Goal: Register for event/course

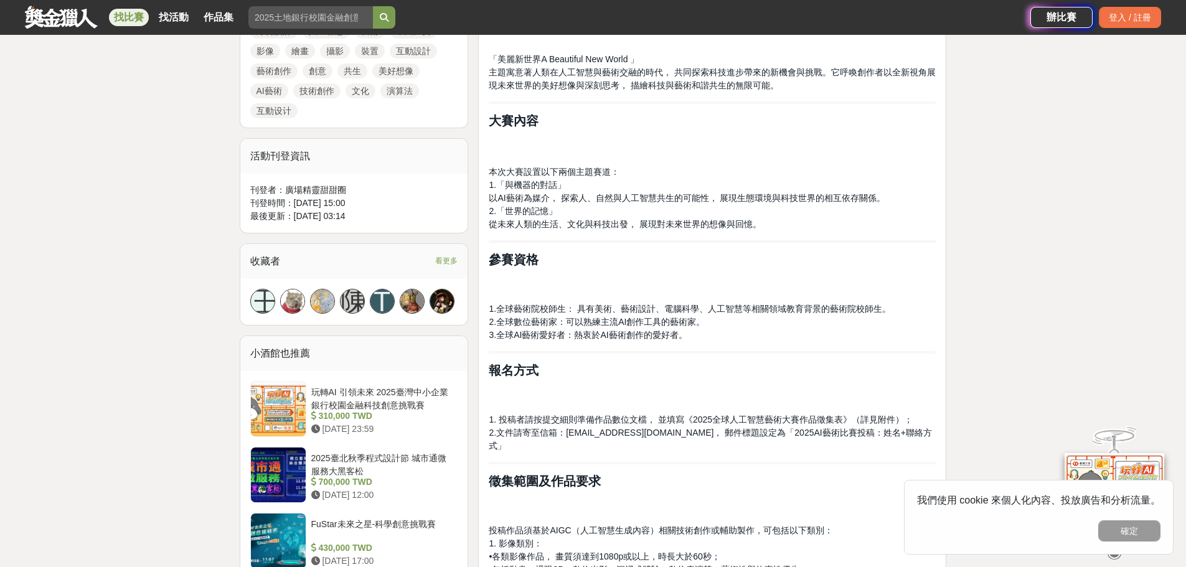
scroll to position [747, 0]
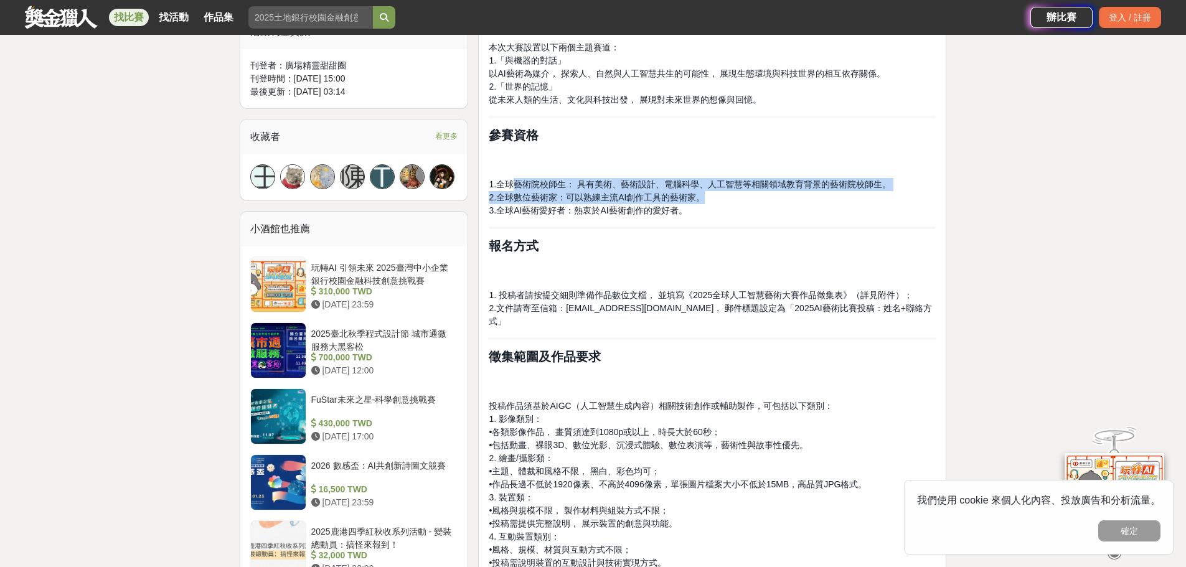
drag, startPoint x: 518, startPoint y: 184, endPoint x: 707, endPoint y: 193, distance: 189.4
click at [707, 193] on p "1.全球藝術院校師生： 具有美術、藝術設計、電腦科學、人工智慧等相關領域教育背景的藝術院校師生。 2.全球數位藝術家：可以熟練主流AI創作工具的藝術家。 3.…" at bounding box center [712, 197] width 447 height 39
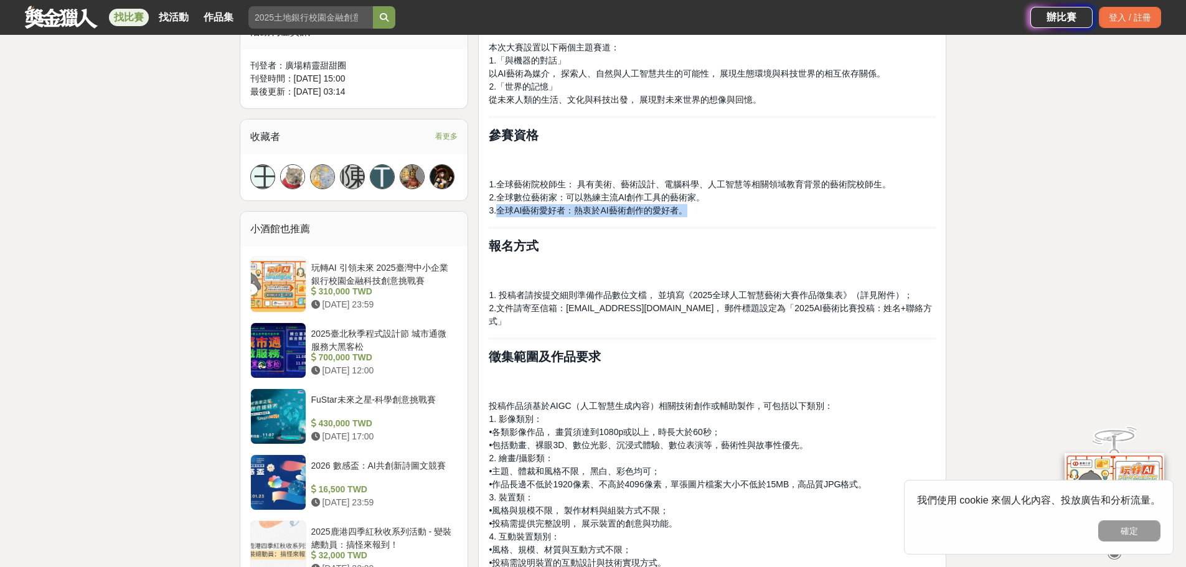
drag, startPoint x: 499, startPoint y: 208, endPoint x: 700, endPoint y: 209, distance: 200.5
click at [700, 209] on p "1.全球藝術院校師生： 具有美術、藝術設計、電腦科學、人工智慧等相關領域教育背景的藝術院校師生。 2.全球數位藝術家：可以熟練主流AI創作工具的藝術家。 3.…" at bounding box center [712, 197] width 447 height 39
click at [679, 256] on p at bounding box center [712, 269] width 447 height 26
drag, startPoint x: 570, startPoint y: 295, endPoint x: 705, endPoint y: 293, distance: 135.7
click at [705, 293] on span "1. 投稿者請按提交細則準備作品數位文檔， 並填寫《2025全球人工智慧藝術大賽作品徵集表》（詳見附件）；" at bounding box center [701, 295] width 424 height 10
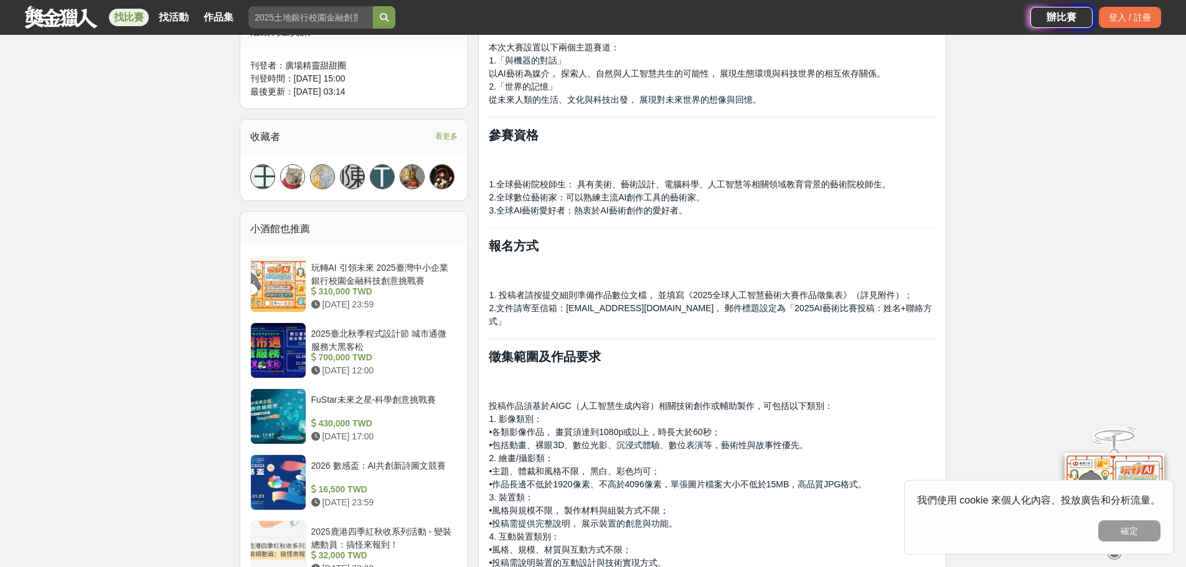
click at [697, 310] on span "2.文件請寄至信箱：arti_matters@163.com， 郵件標題設定為「2025AI藝術比賽投稿：姓名+聯絡方式」" at bounding box center [710, 314] width 443 height 23
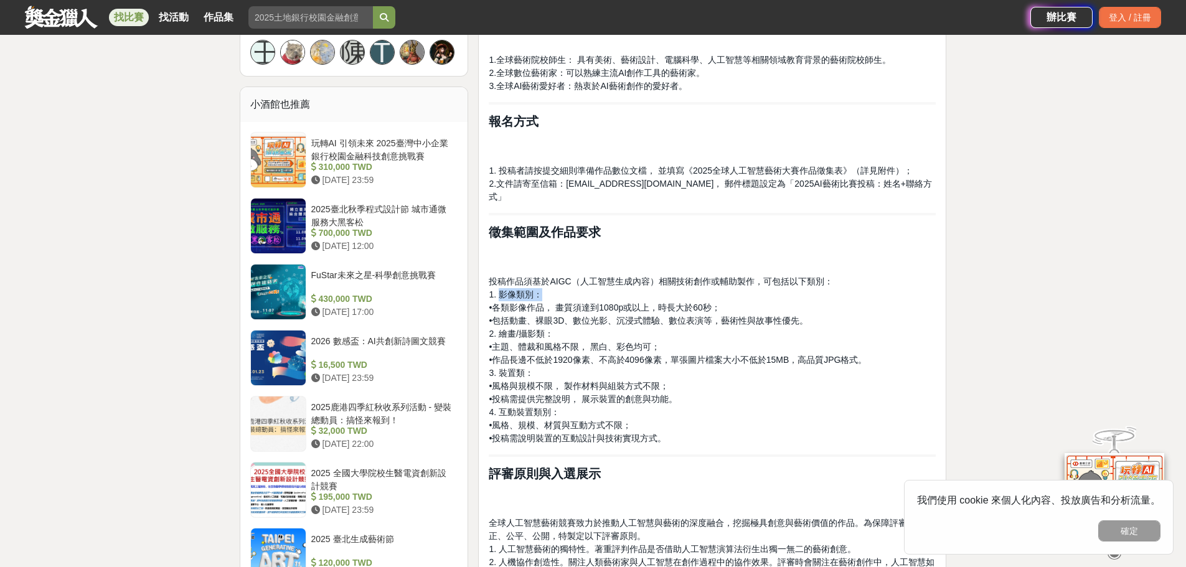
drag, startPoint x: 498, startPoint y: 279, endPoint x: 542, endPoint y: 279, distance: 44.2
click at [542, 279] on p "投稿作品須基於AIGC（人工智慧生成內容）相關技術創作或輔助製作，可包括以下類別： 1. 影像類別： •各類影像作品， 畫質須達到1080p或以上，時長大於6…" at bounding box center [712, 360] width 447 height 170
drag, startPoint x: 532, startPoint y: 293, endPoint x: 728, endPoint y: 294, distance: 196.1
click at [728, 294] on p "投稿作品須基於AIGC（人工智慧生成內容）相關技術創作或輔助製作，可包括以下類別： 1. 影像類別： •各類影像作品， 畫質須達到1080p或以上，時長大於6…" at bounding box center [712, 360] width 447 height 170
click at [607, 303] on span "•各類影像作品， 畫質須達到1080p或以上，時長大於60秒；" at bounding box center [604, 308] width 231 height 10
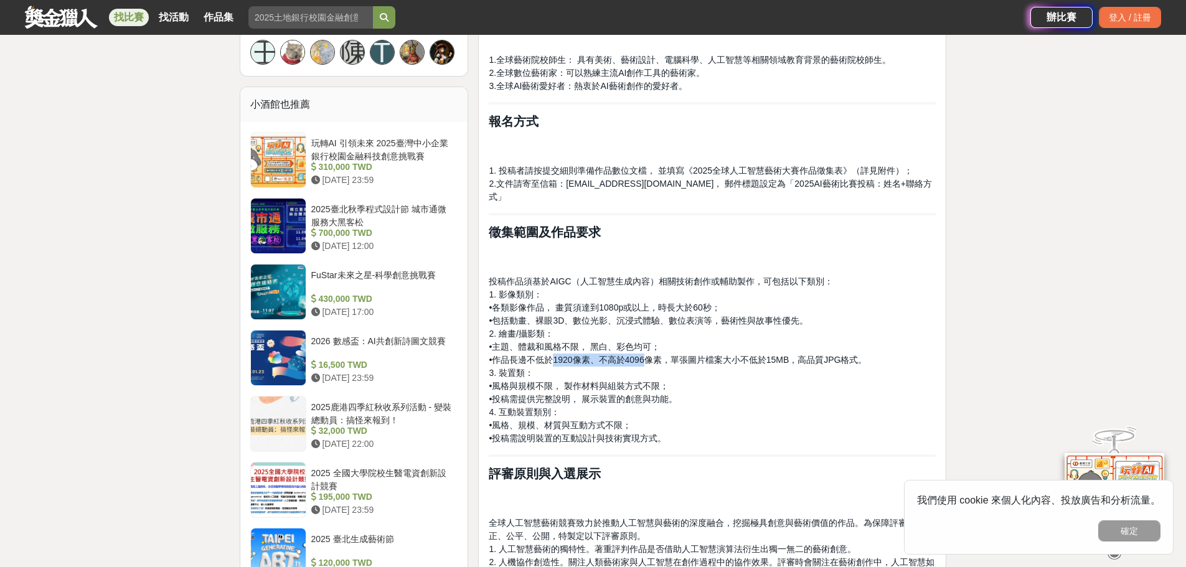
drag, startPoint x: 561, startPoint y: 347, endPoint x: 652, endPoint y: 344, distance: 91.6
click at [652, 355] on span "•作品長邊不低於1920像素、不高於4096像素，單張圖片檔案大小不低於15MB，高品質JPG格式。" at bounding box center [678, 360] width 378 height 10
click at [683, 324] on p "投稿作品須基於AIGC（人工智慧生成內容）相關技術創作或輔助製作，可包括以下類別： 1. 影像類別： •各類影像作品， 畫質須達到1080p或以上，時長大於6…" at bounding box center [712, 360] width 447 height 170
drag, startPoint x: 537, startPoint y: 345, endPoint x: 593, endPoint y: 345, distance: 56.6
click at [593, 355] on span "•作品長邊不低於1920像素、不高於4096像素，單張圖片檔案大小不低於15MB，高品質JPG格式。" at bounding box center [678, 360] width 378 height 10
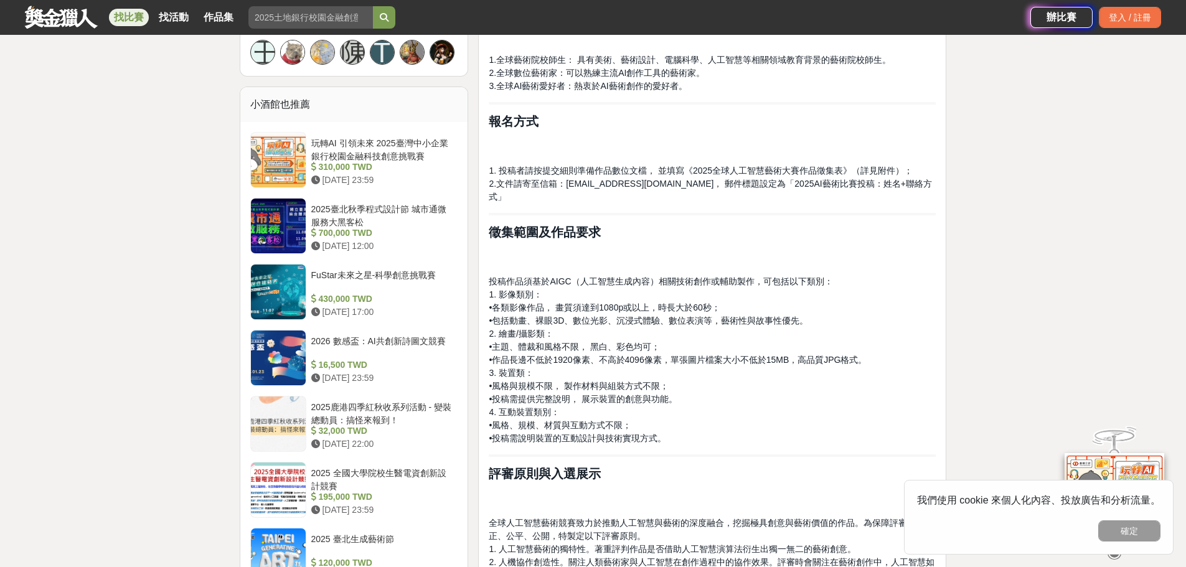
click at [651, 355] on span "•作品長邊不低於1920像素、不高於4096像素，單張圖片檔案大小不低於15MB，高品質JPG格式。" at bounding box center [678, 360] width 378 height 10
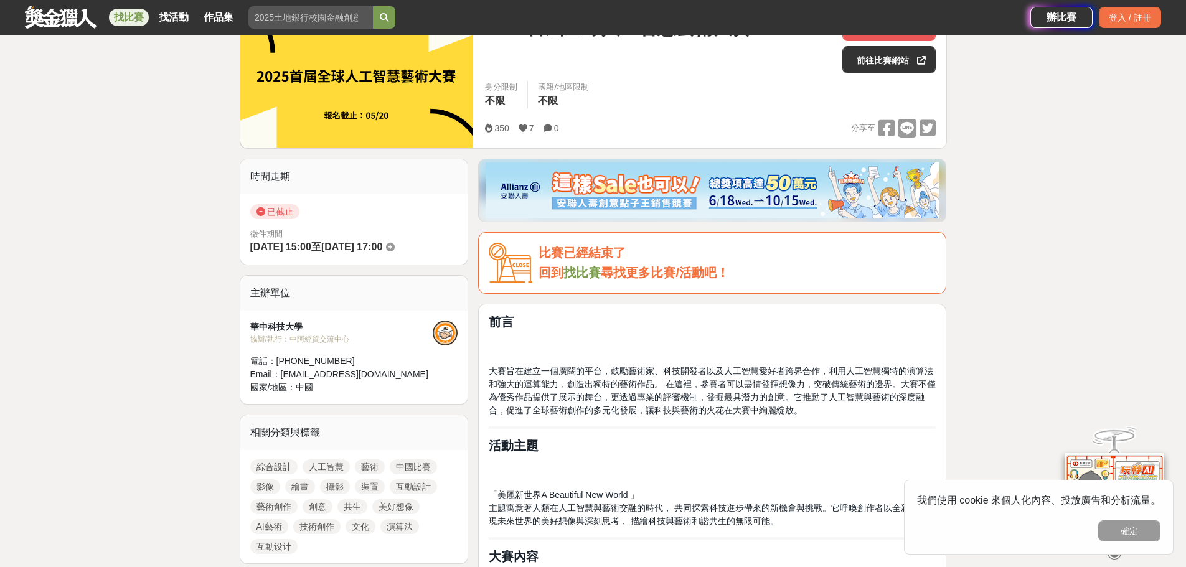
scroll to position [62, 0]
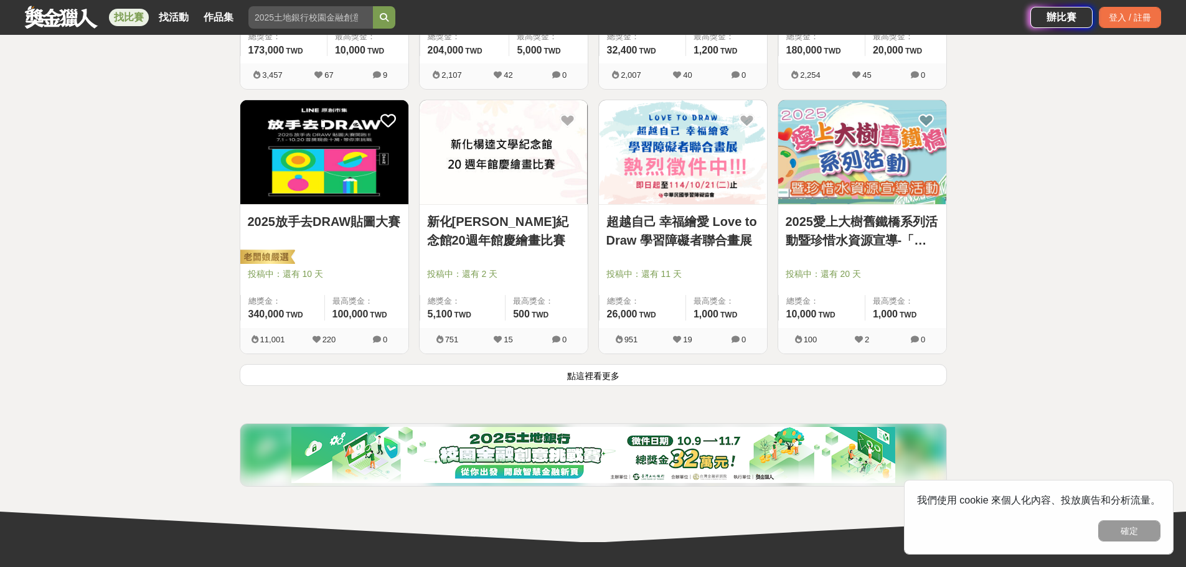
scroll to position [1619, 0]
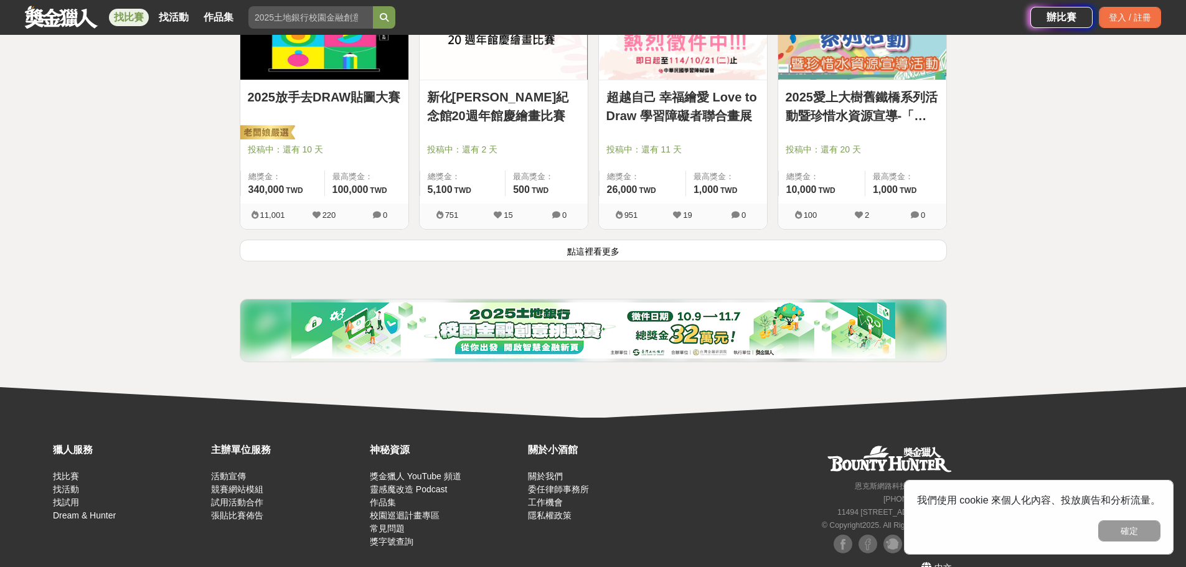
click at [610, 252] on button "點這裡看更多" at bounding box center [593, 251] width 707 height 22
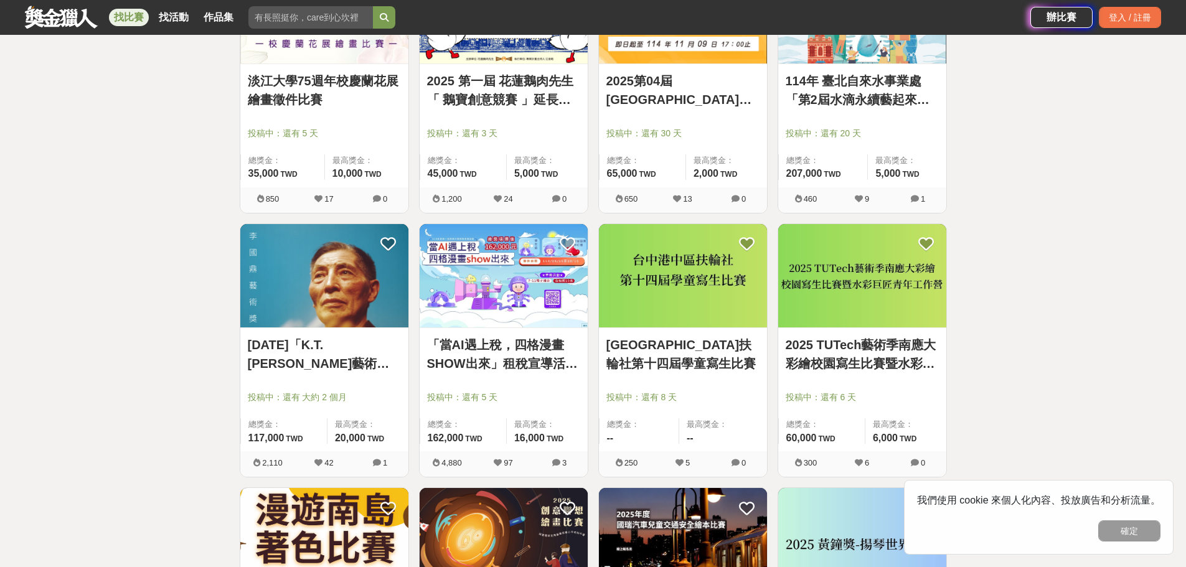
scroll to position [2615, 0]
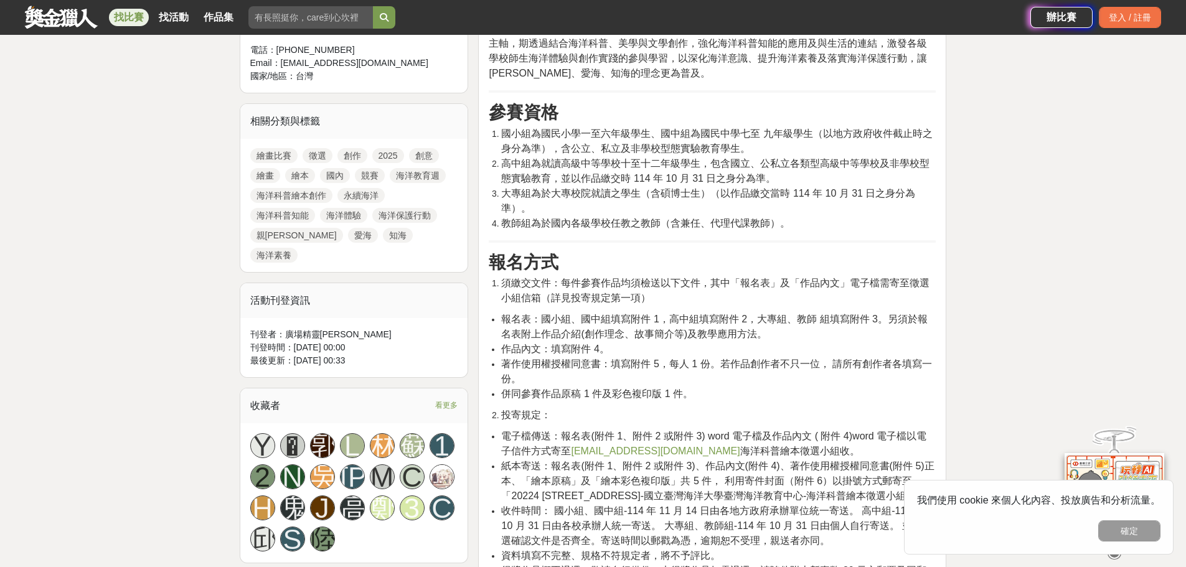
scroll to position [560, 0]
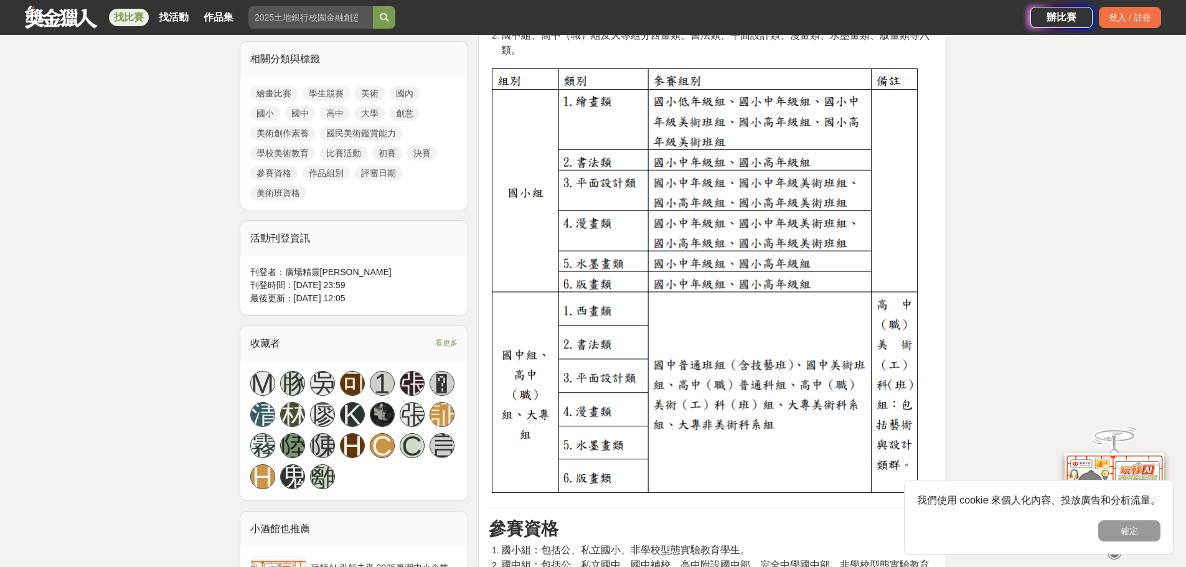
scroll to position [809, 0]
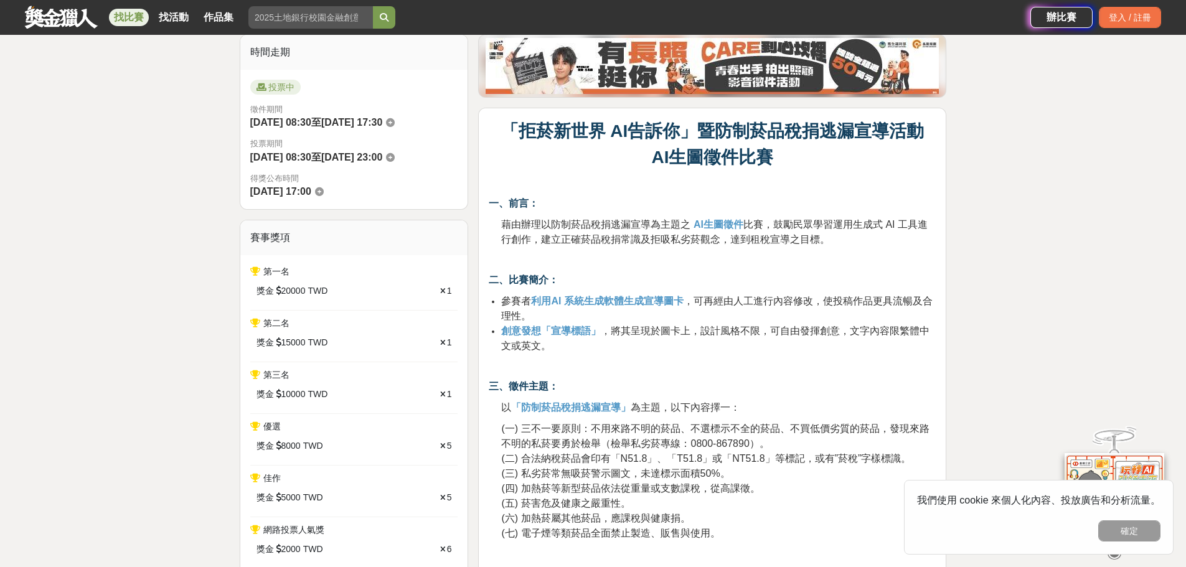
scroll to position [436, 0]
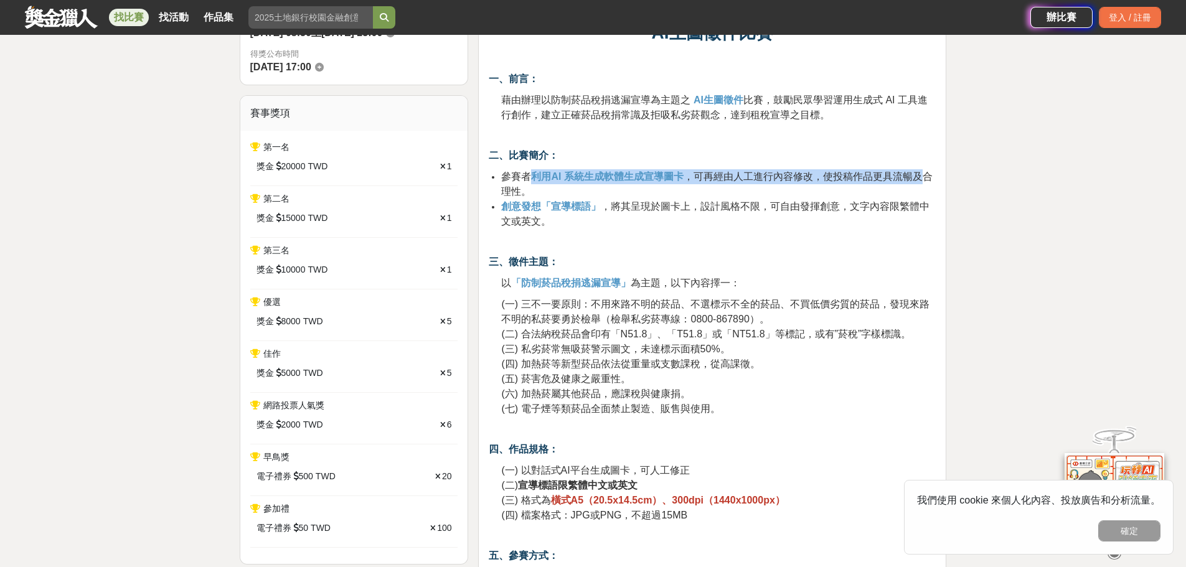
drag, startPoint x: 530, startPoint y: 176, endPoint x: 919, endPoint y: 178, distance: 389.1
click at [919, 178] on li "參賽者 利用AI 系統生成軟體生成宣導圖卡 ，可再經由人工進行內容修改，使投稿作品更具流暢及合理性。" at bounding box center [718, 184] width 435 height 30
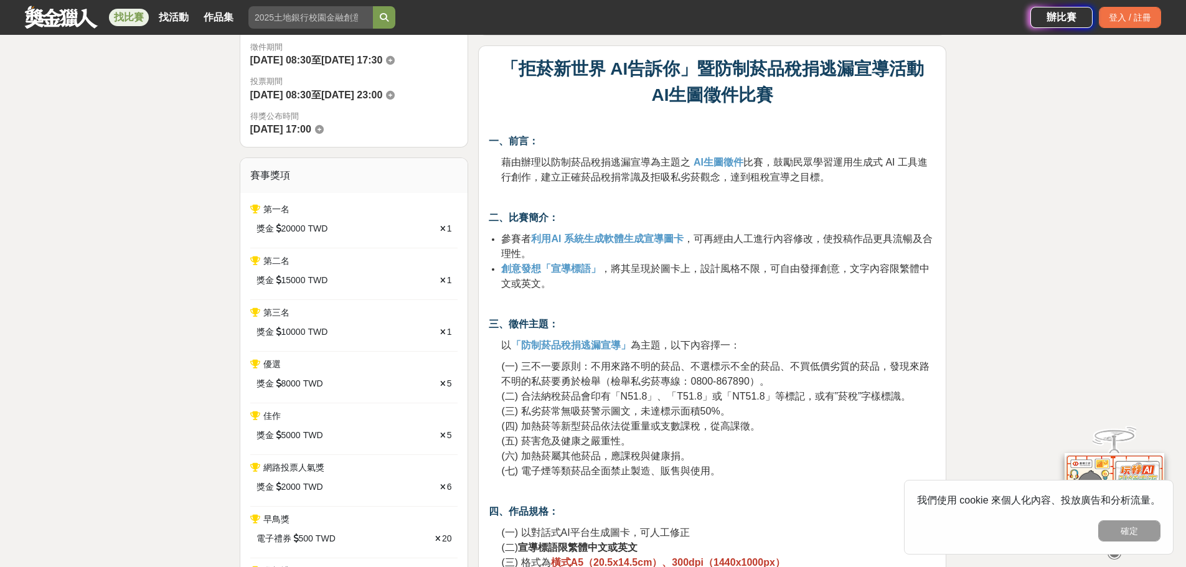
click at [738, 283] on li "創意發想「宣導標語」 ，將其呈現於圖卡上，設計風格不限，可自由發揮創意，文字內容限繁體中文或英文。" at bounding box center [718, 276] width 435 height 30
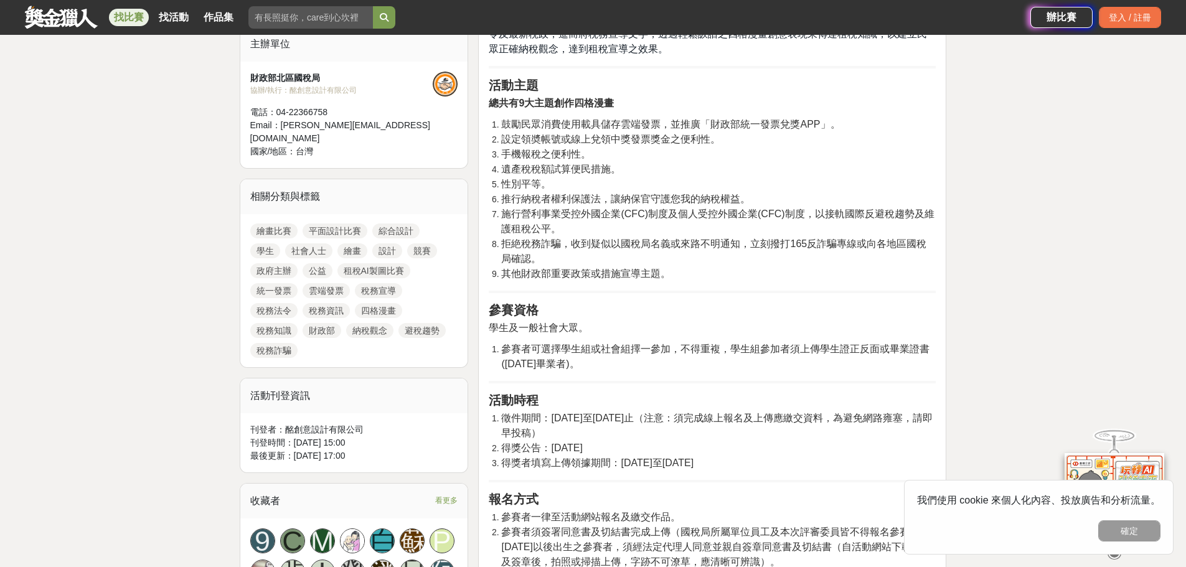
scroll to position [311, 0]
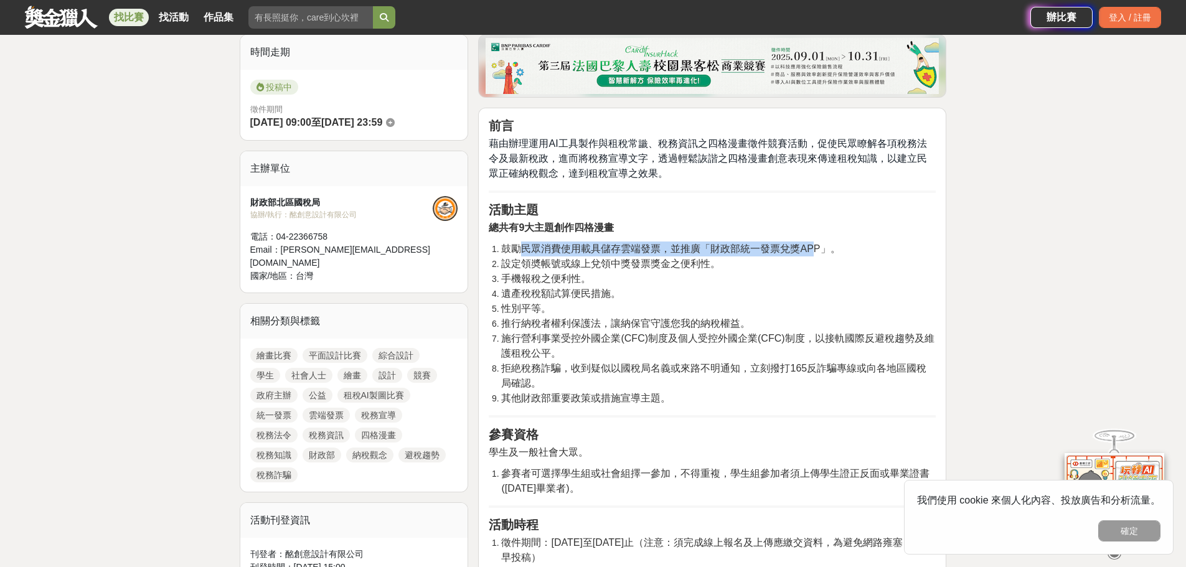
drag, startPoint x: 522, startPoint y: 281, endPoint x: 812, endPoint y: 281, distance: 290.7
click at [812, 254] on span "鼓勵民眾消費使用載具儲存雲端發票，並推廣「財政部統一發票兌獎APP」。" at bounding box center [670, 248] width 339 height 11
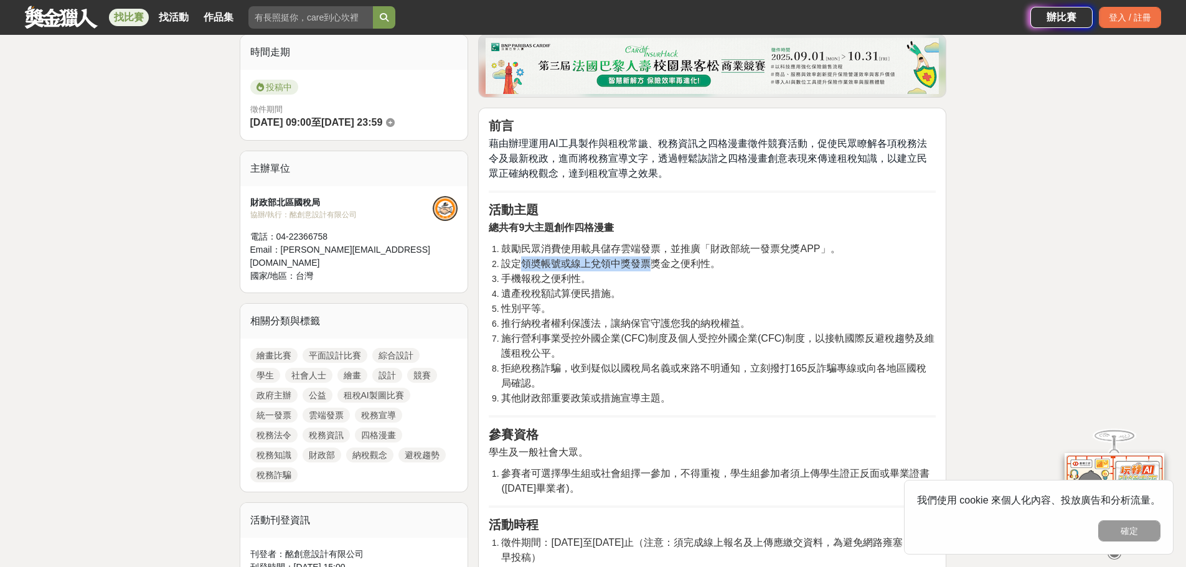
drag, startPoint x: 524, startPoint y: 293, endPoint x: 652, endPoint y: 296, distance: 128.3
click at [652, 269] on span "設定領奬帳號或線上兌領中獎發票獎金之便利性。" at bounding box center [610, 263] width 219 height 11
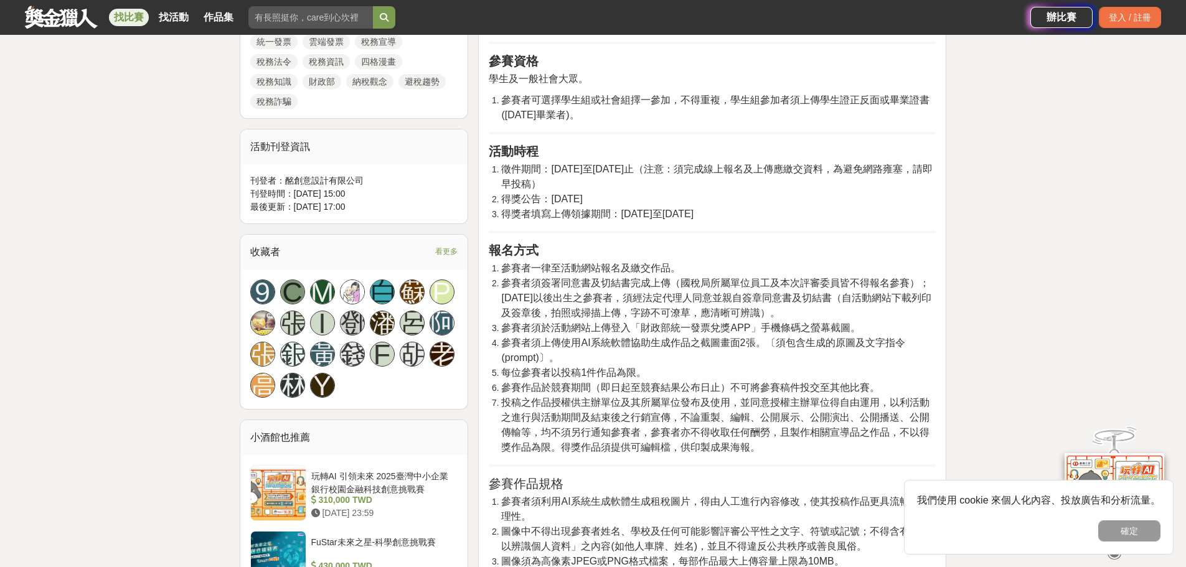
scroll to position [872, 0]
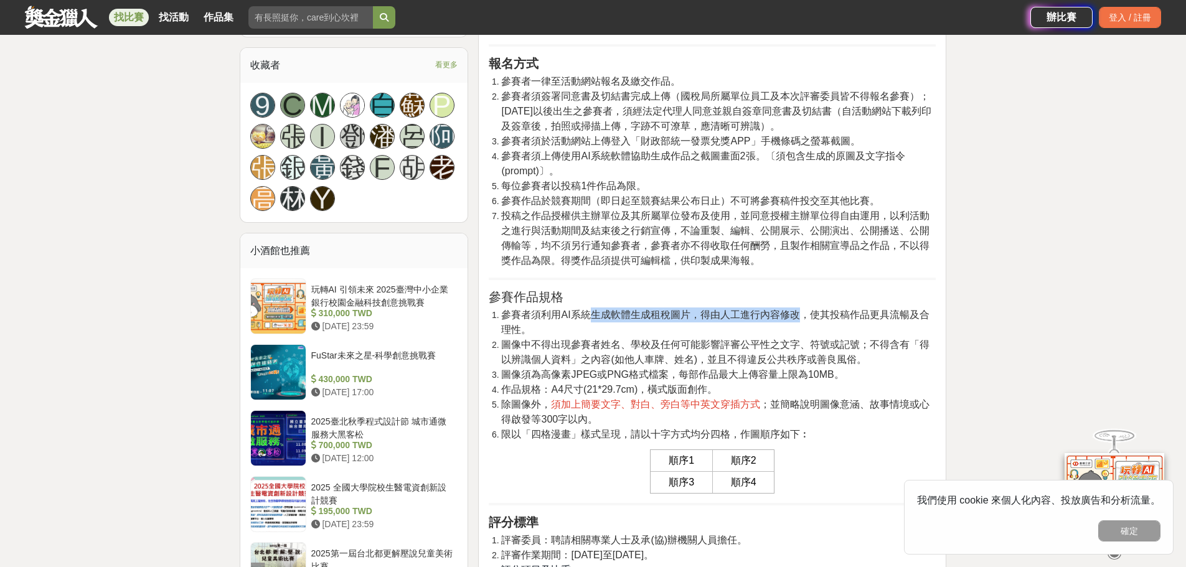
drag, startPoint x: 590, startPoint y: 344, endPoint x: 796, endPoint y: 345, distance: 205.4
click at [796, 335] on span "參賽者須利用AI系統生成軟體生成租稅圖片，得由人工進行內容修改，使其投稿作品更具流暢及合理性。" at bounding box center [715, 322] width 428 height 26
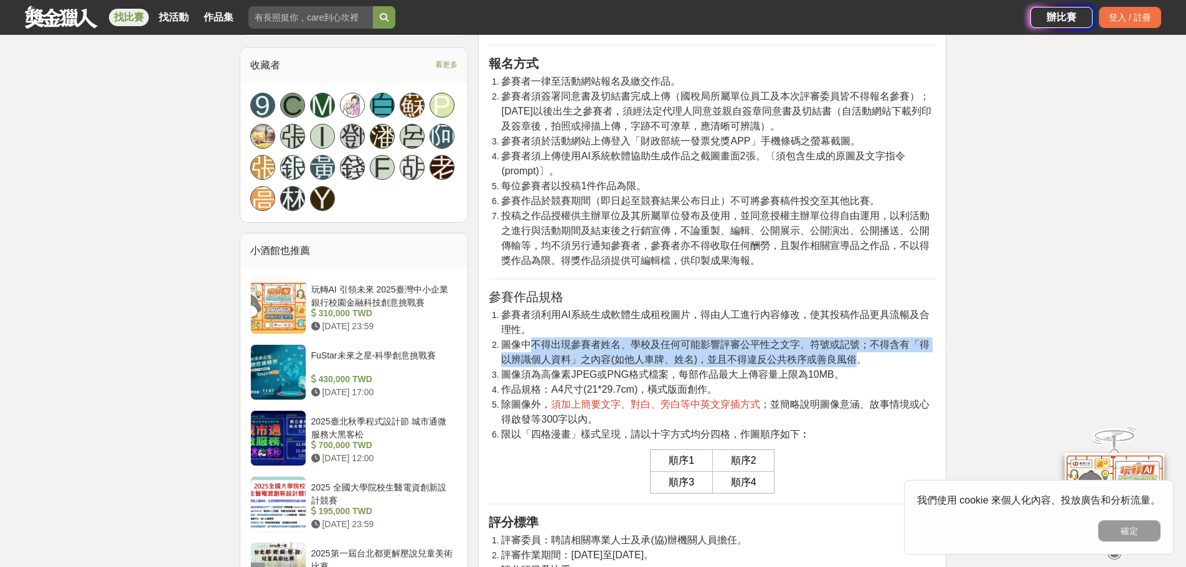
drag, startPoint x: 529, startPoint y: 377, endPoint x: 857, endPoint y: 393, distance: 328.5
click at [857, 365] on span "圖像中不得出現參賽者姓名、學校及任何可能影響評審公平性之文字、符號或記號；不得含有「得以辨識個人資料」之內容(如他人車牌、姓名)，並且不得違反公共秩序或善良風…" at bounding box center [715, 352] width 428 height 26
click at [584, 365] on span "圖像中不得出現參賽者姓名、學校及任何可能影響評審公平性之文字、符號或記號；不得含有「得以辨識個人資料」之內容(如他人車牌、姓名)，並且不得違反公共秩序或善良風…" at bounding box center [715, 352] width 428 height 26
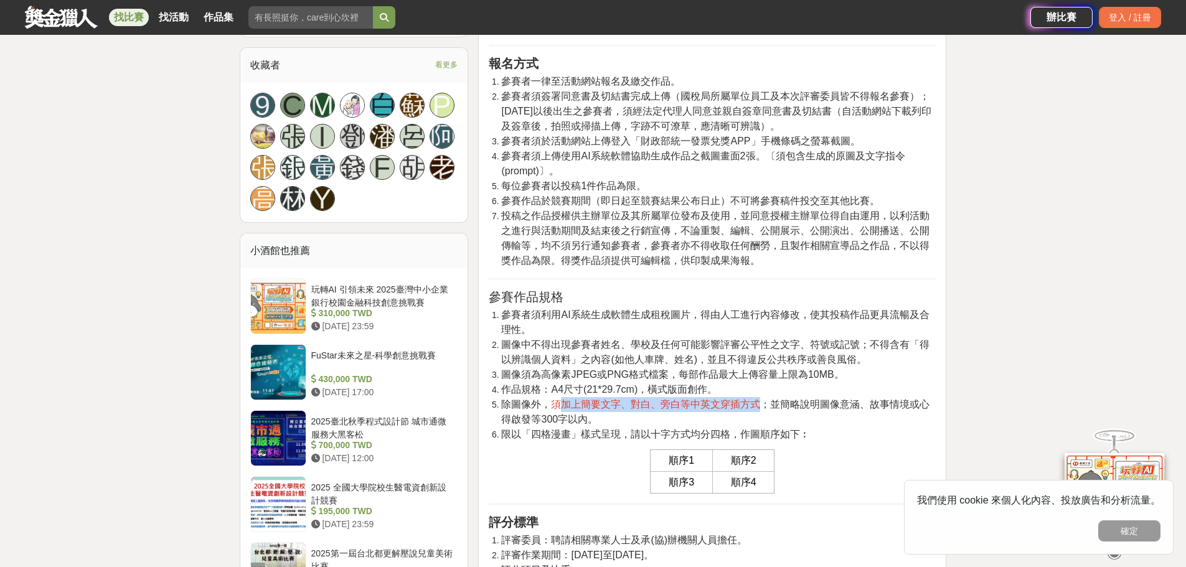
drag, startPoint x: 563, startPoint y: 434, endPoint x: 759, endPoint y: 436, distance: 196.1
click at [759, 410] on span "須加上簡要文字、對白、旁白等中英文穿插方式" at bounding box center [655, 404] width 209 height 11
click at [826, 425] on span "；並簡略說明圖像意涵、故事情境或心得啟發等300字以內。" at bounding box center [715, 412] width 428 height 26
click at [1113, 530] on button "確定" at bounding box center [1129, 530] width 62 height 21
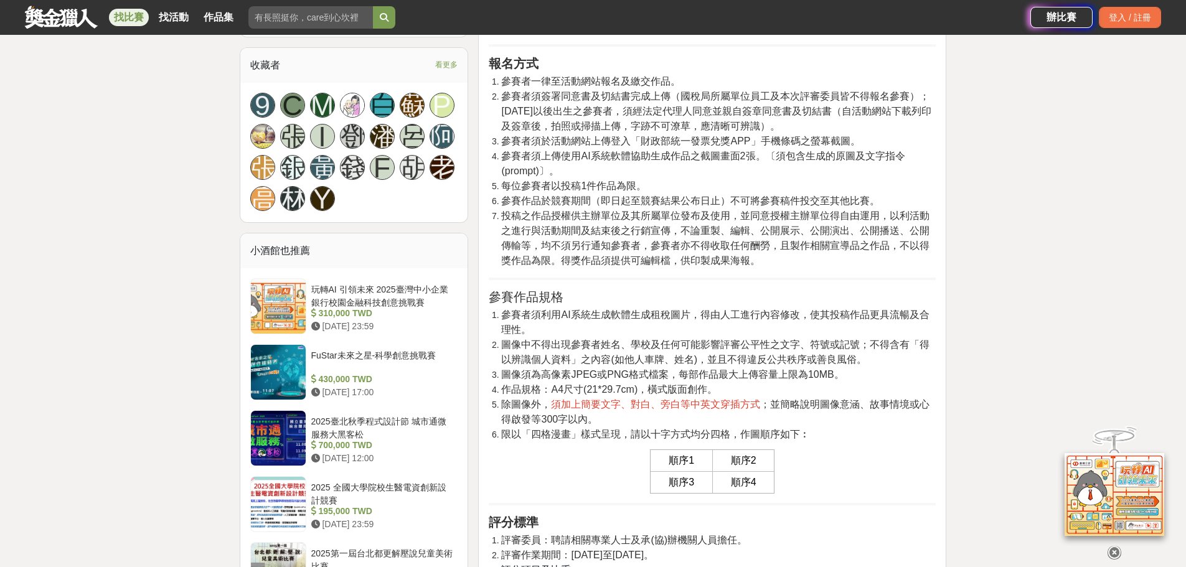
click at [928, 367] on li "圖像中不得出現參賽者姓名、學校及任何可能影響評審公平性之文字、符號或記號；不得含有「得以辨識個人資料」之內容(如他人車牌、姓名)，並且不得違反公共秩序或善良風…" at bounding box center [718, 352] width 435 height 30
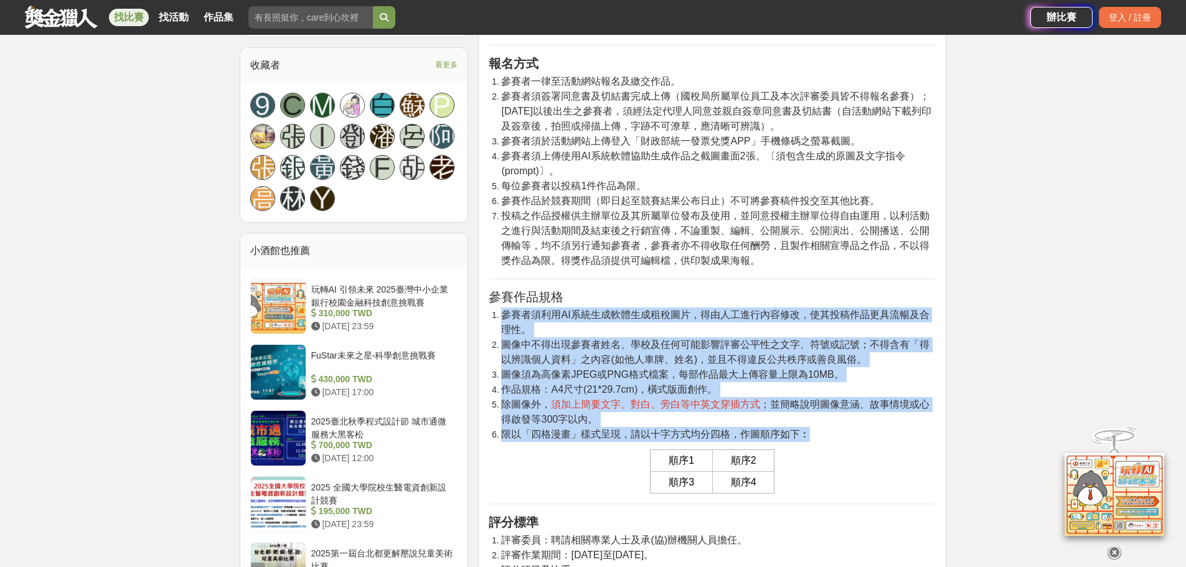
drag, startPoint x: 491, startPoint y: 343, endPoint x: 811, endPoint y: 461, distance: 341.7
click at [811, 442] on ol "參賽者須利用AI系統生成軟體生成租稅圖片，得由人工進行內容修改，使其投稿作品更具流暢及合理性。 圖像中不得出現參賽者姓名、學校及任何可能影響評審公平性之文字、…" at bounding box center [712, 375] width 447 height 134
click at [647, 395] on span "作品規格：A4尺寸(21*29.7cm)，橫式版面創作。" at bounding box center [609, 389] width 216 height 11
drag, startPoint x: 489, startPoint y: 345, endPoint x: 728, endPoint y: 465, distance: 267.0
click at [728, 442] on ol "參賽者須利用AI系統生成軟體生成租稅圖片，得由人工進行內容修改，使其投稿作品更具流暢及合理性。 圖像中不得出現參賽者姓名、學校及任何可能影響評審公平性之文字、…" at bounding box center [712, 375] width 447 height 134
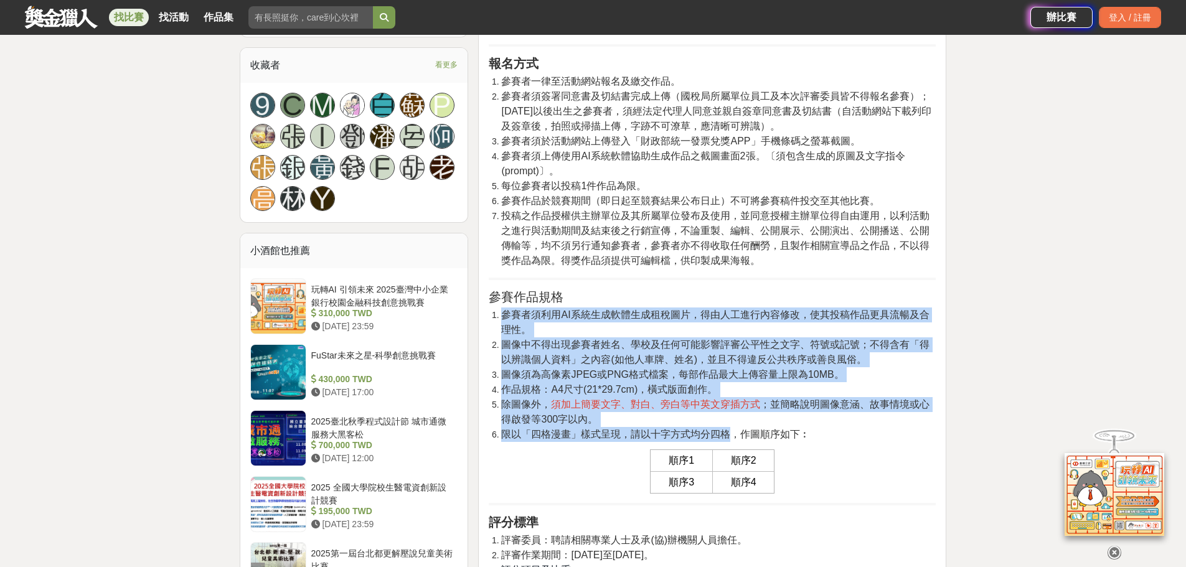
copy ol "參賽者須利用AI系統生成軟體生成租稅圖片，得由人工進行內容修改，使其投稿作品更具流暢及合理性。 圖像中不得出現參賽者姓名、學校及任何可能影響評審公平性之文字、…"
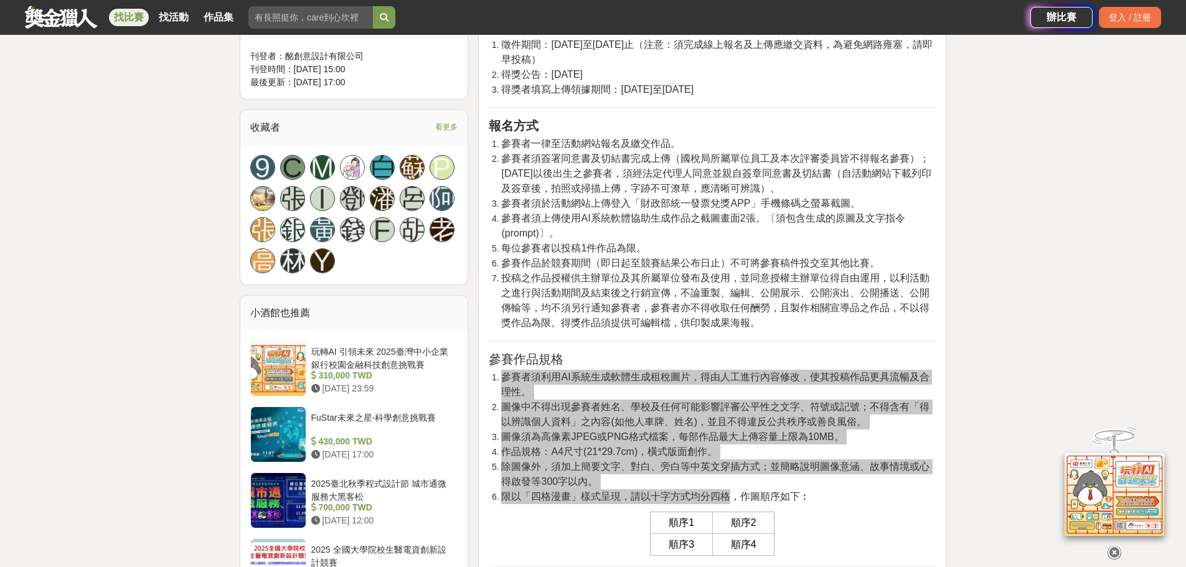
scroll to position [747, 0]
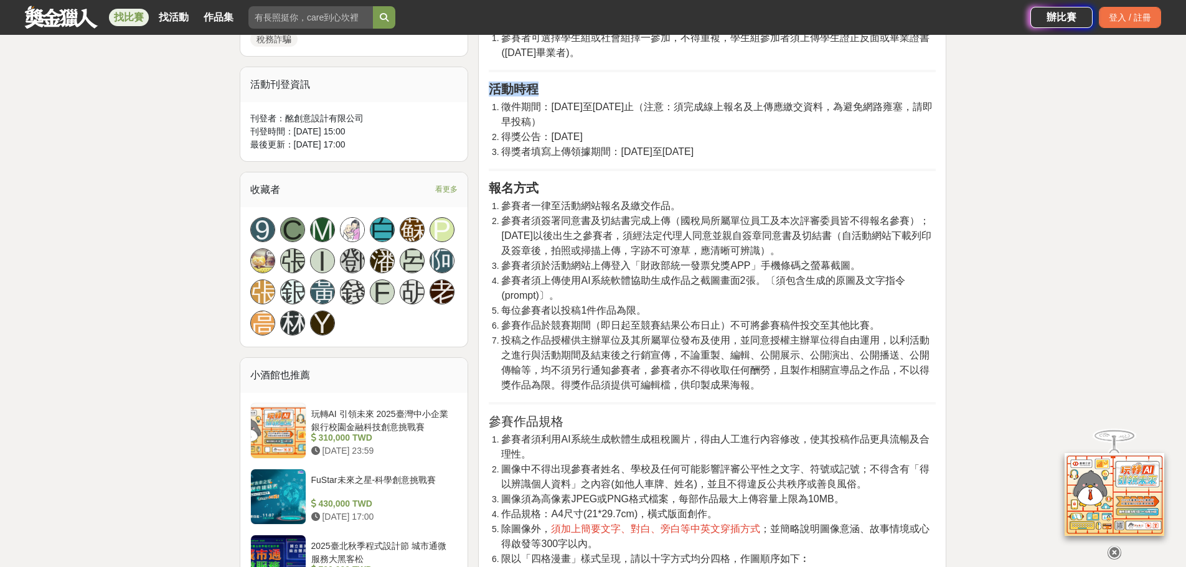
drag, startPoint x: 489, startPoint y: 117, endPoint x: 775, endPoint y: 190, distance: 295.0
copy strong "活動時程"
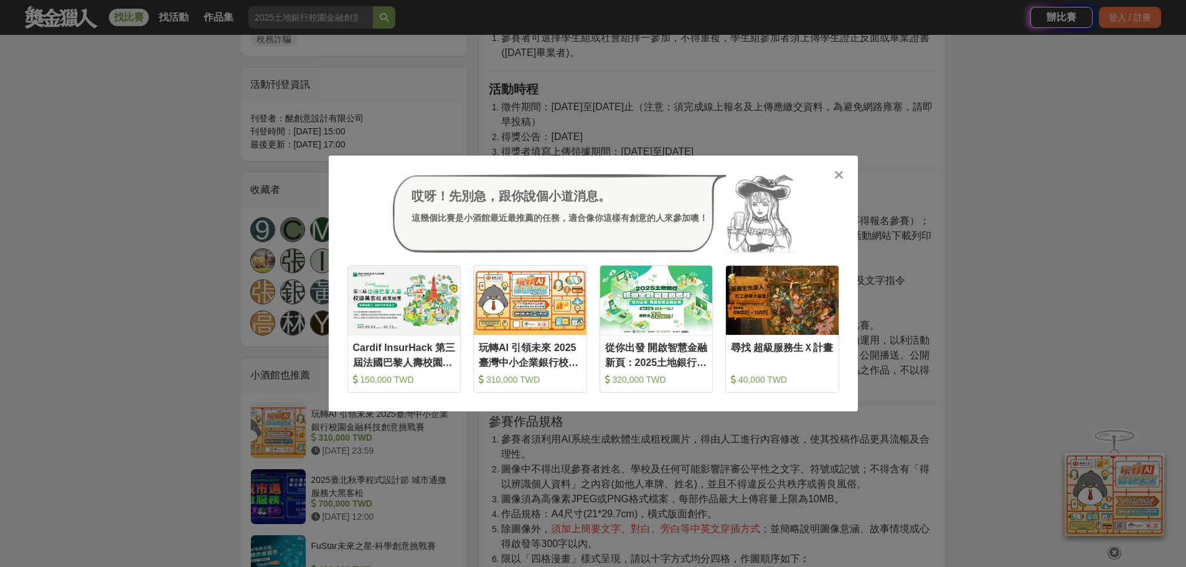
click at [843, 172] on div at bounding box center [839, 174] width 12 height 12
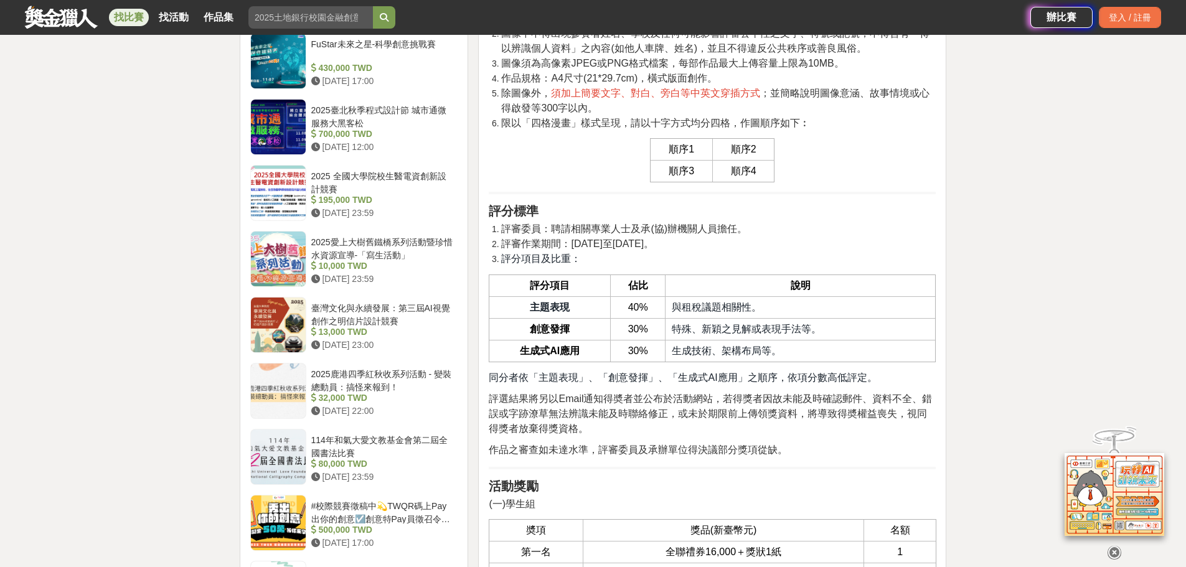
scroll to position [1121, 0]
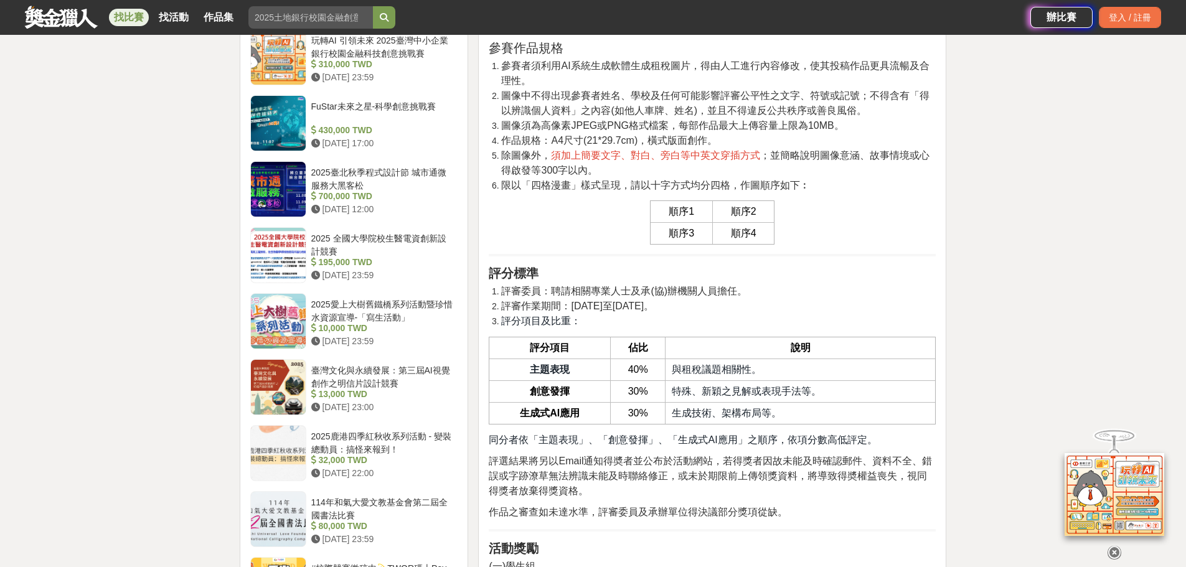
click at [639, 566] on div "前言 藉由辦理運用AI工具製作與租稅常識、稅務資訊之四格漫畫徵件競賽活動，促使民眾瞭解各項稅務法令及最新稅政，進而將稅務宣導文字，透過輕鬆詼諧之四格漫畫創意表…" at bounding box center [712, 454] width 447 height 2290
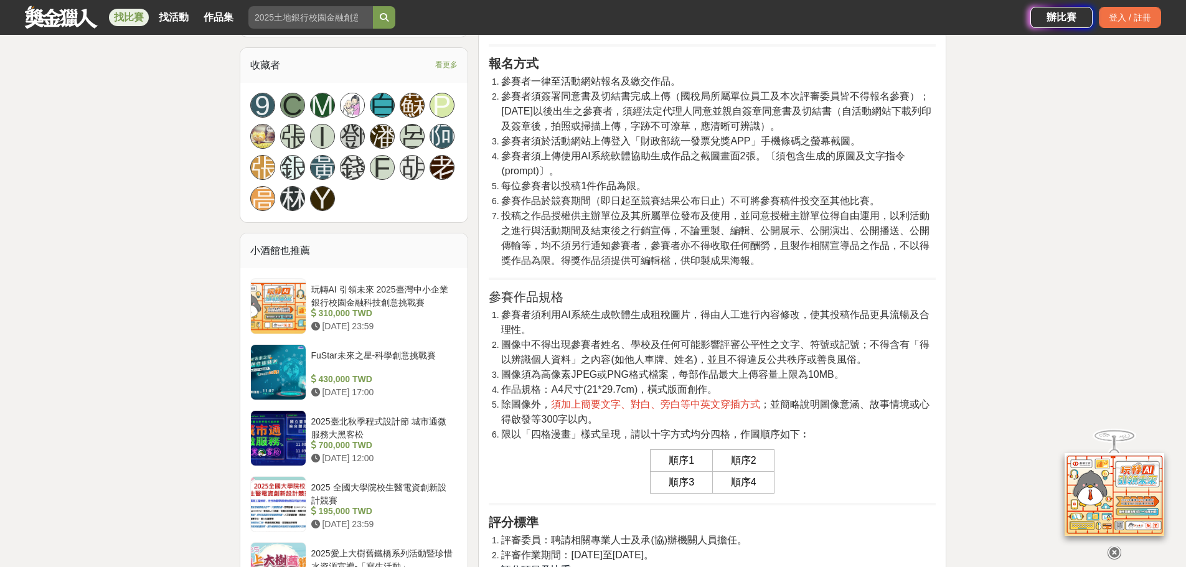
scroll to position [996, 0]
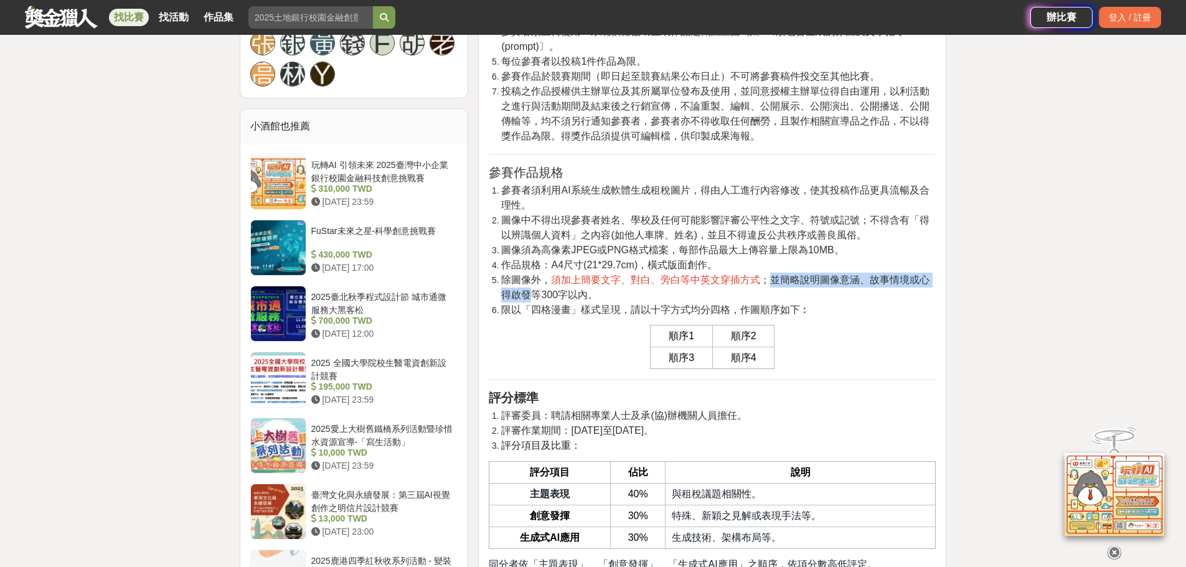
drag, startPoint x: 773, startPoint y: 310, endPoint x: 531, endPoint y: 325, distance: 242.0
click at [531, 300] on span "；並簡略說明圖像意涵、故事情境或心得啟發等300字以內。" at bounding box center [715, 288] width 428 height 26
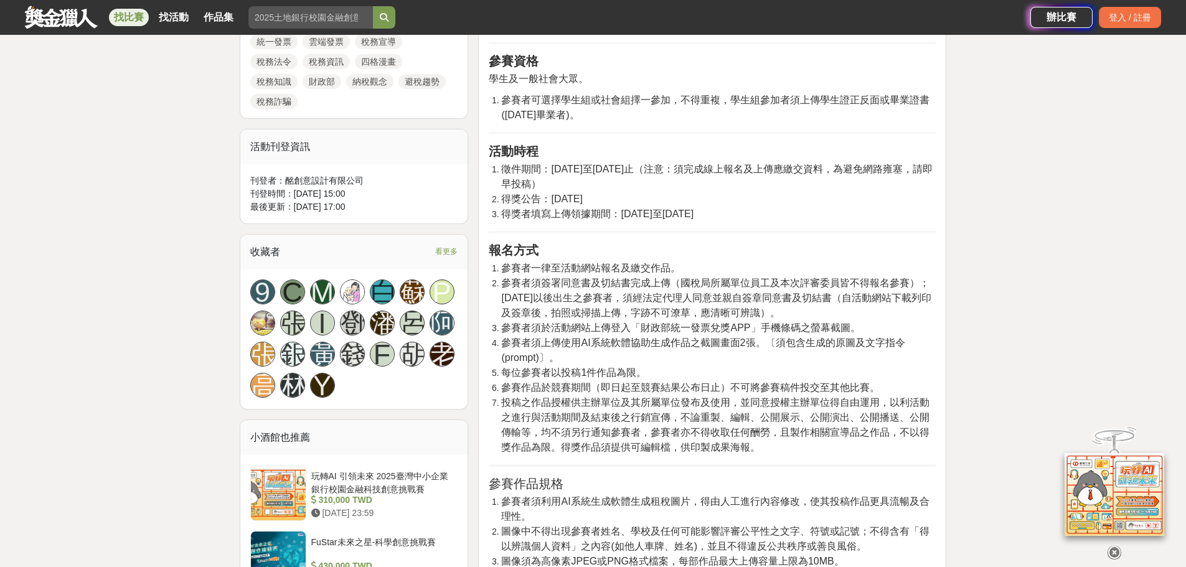
scroll to position [872, 0]
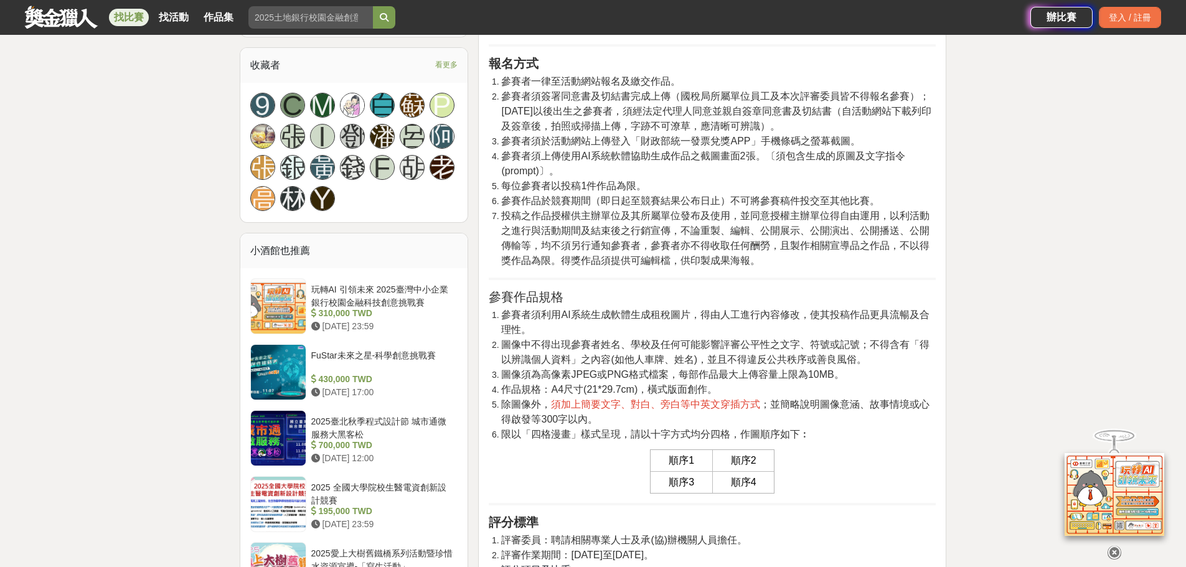
click at [796, 397] on li "作品規格：A4尺寸(21*29.7cm)，橫式版面創作。" at bounding box center [718, 389] width 435 height 15
drag, startPoint x: 792, startPoint y: 433, endPoint x: 600, endPoint y: 448, distance: 192.4
click at [597, 425] on span "；並簡略說明圖像意涵、故事情境或心得啟發等300字以內。" at bounding box center [715, 412] width 428 height 26
copy span "略說明圖像意涵、故事情境或心得啟發等300字以內。"
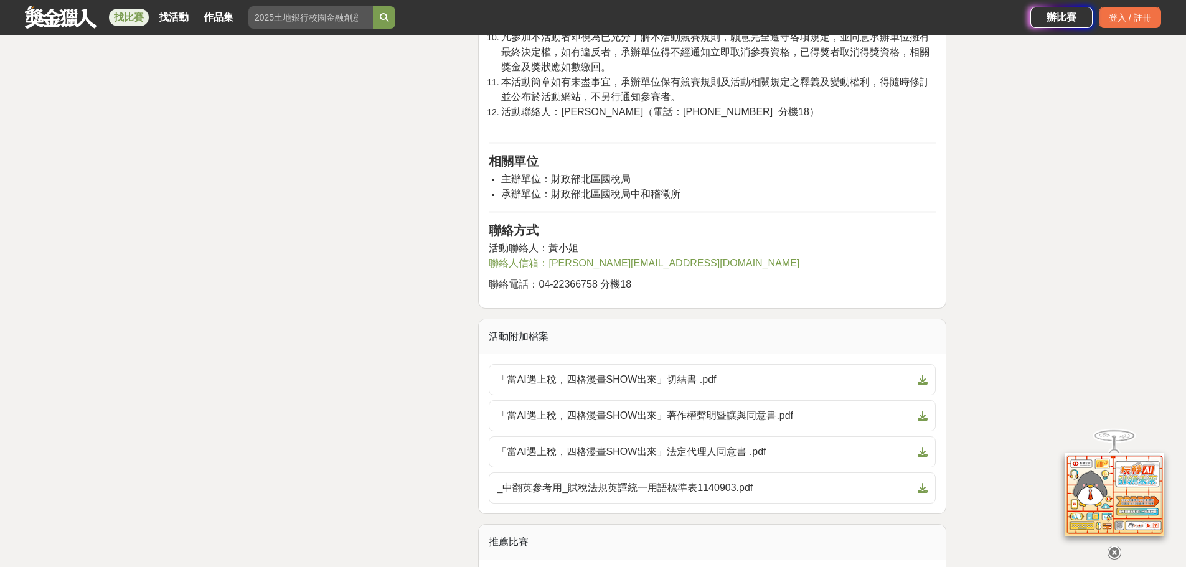
scroll to position [2490, 0]
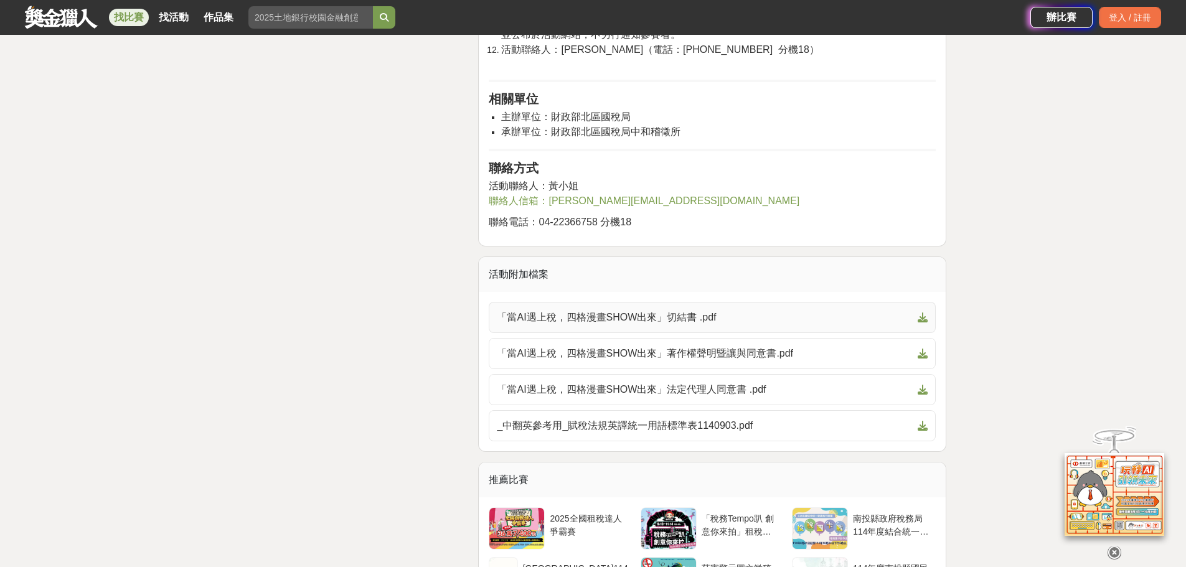
click at [922, 322] on icon at bounding box center [923, 318] width 10 height 10
click at [924, 359] on icon at bounding box center [923, 354] width 10 height 10
click at [921, 395] on icon at bounding box center [923, 390] width 10 height 10
click at [926, 431] on icon at bounding box center [923, 426] width 10 height 10
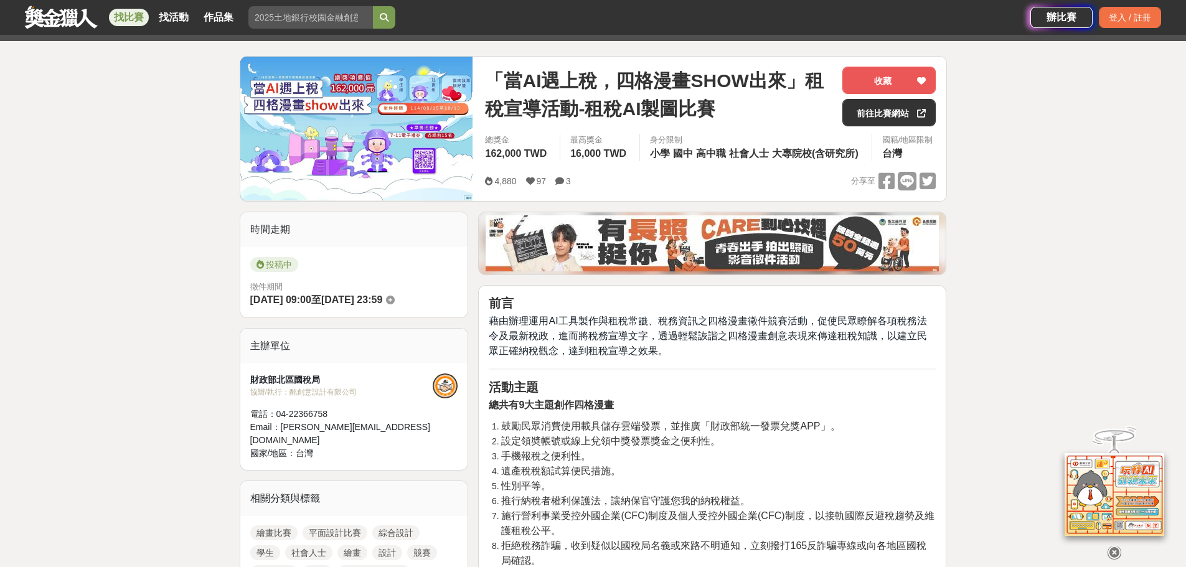
scroll to position [72, 0]
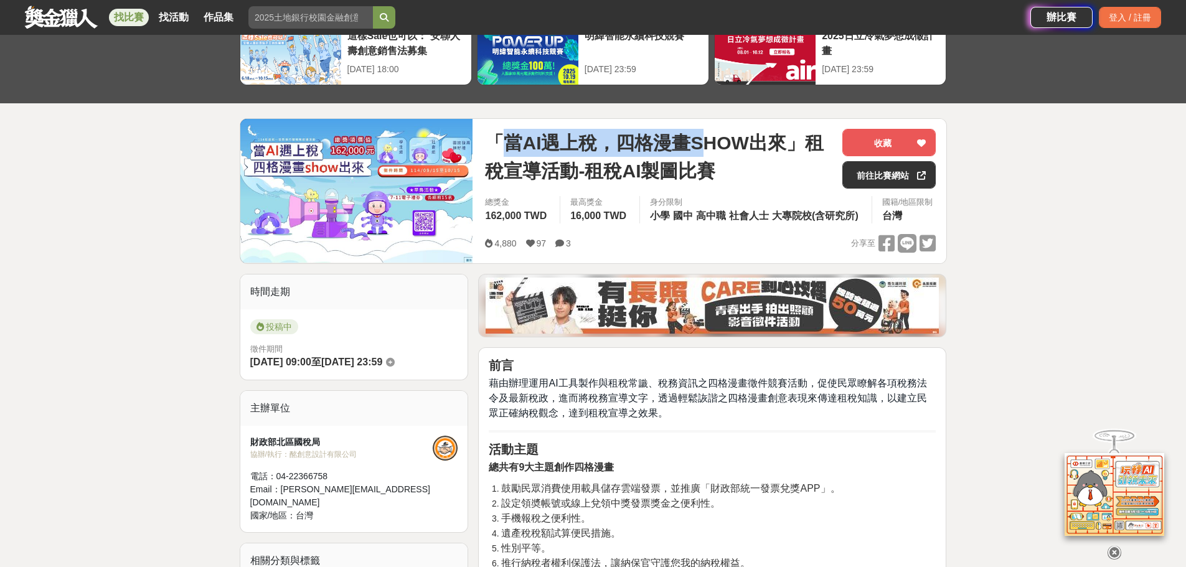
drag, startPoint x: 507, startPoint y: 141, endPoint x: 747, endPoint y: 149, distance: 239.8
click at [709, 140] on span "「當AI遇上稅，四格漫畫SHOW出來」租稅宣導活動-租稅AI製圖比賽" at bounding box center [658, 157] width 347 height 56
click at [885, 176] on link "前往比賽網站" at bounding box center [888, 174] width 93 height 27
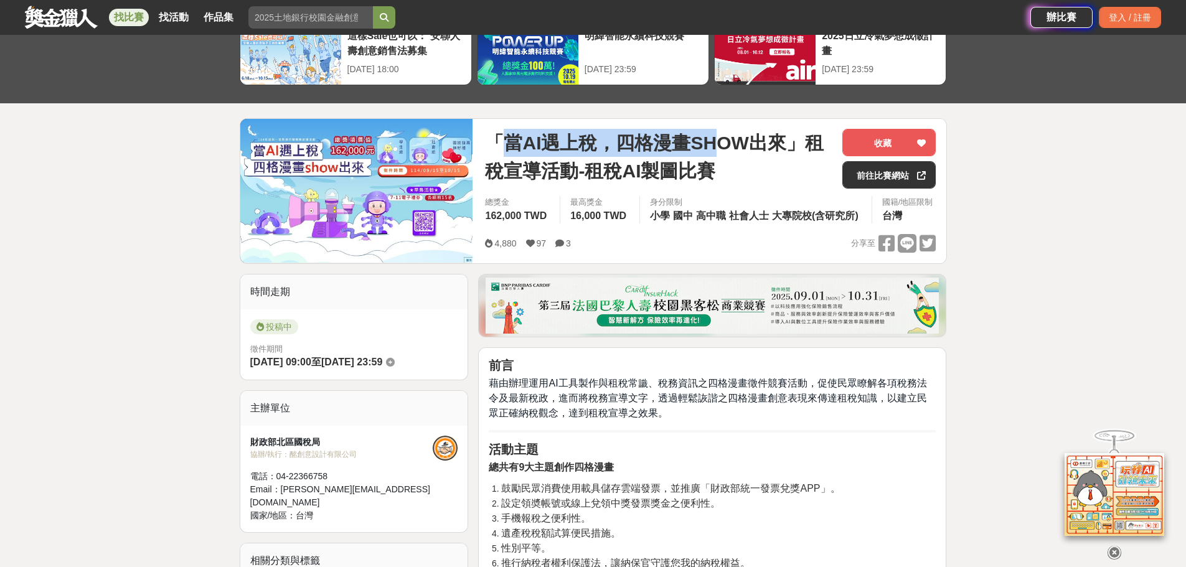
scroll to position [134, 0]
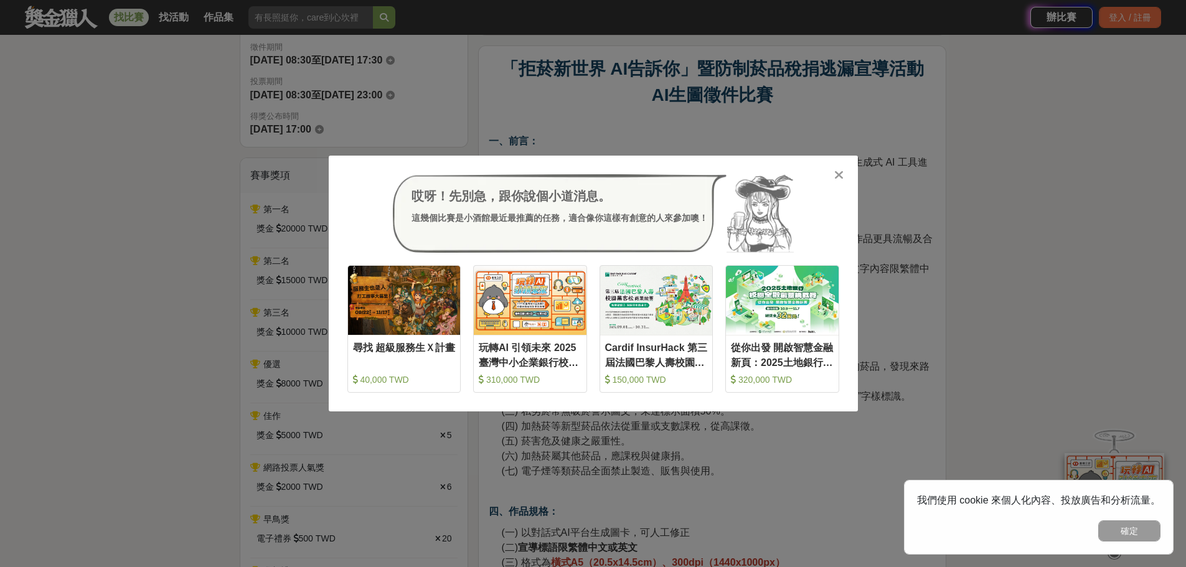
click at [841, 173] on icon at bounding box center [838, 175] width 9 height 12
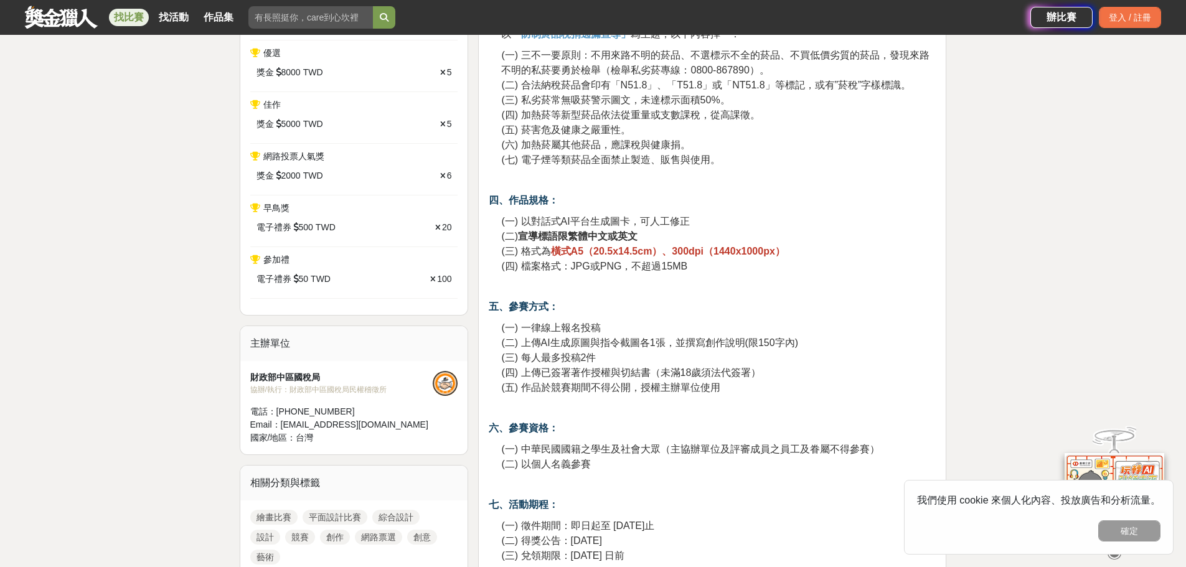
scroll to position [809, 0]
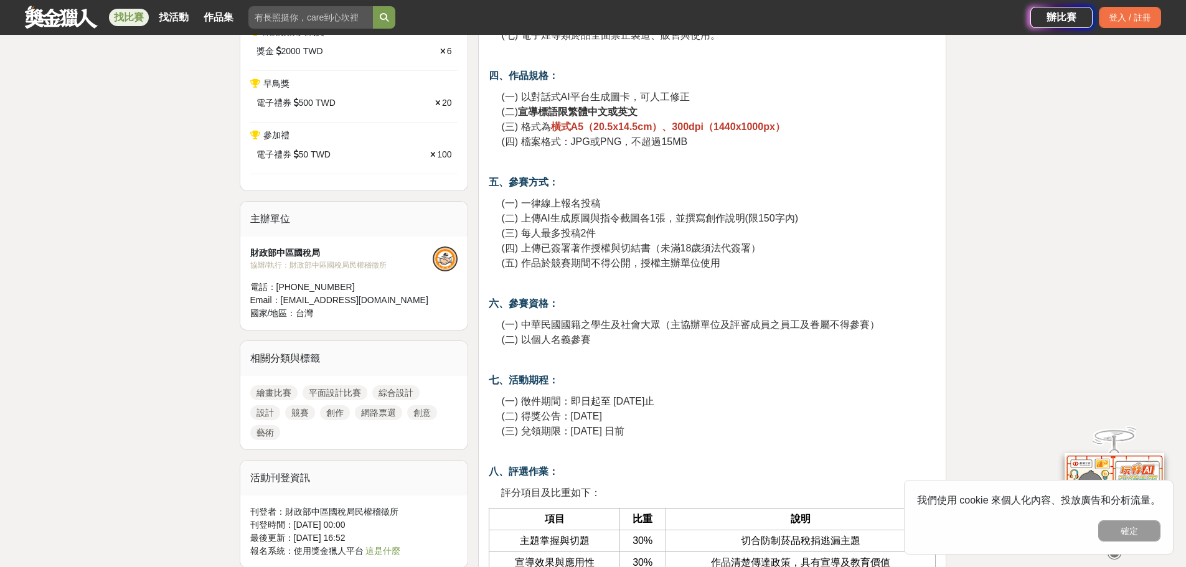
drag, startPoint x: 491, startPoint y: 376, endPoint x: 683, endPoint y: 430, distance: 199.7
copy div "七、活動期程： (一) 徵件期間：即日起至 114 年 9 月 30 日止 (二) 得獎公告：114 年 10 月 27 日 (三) 兌領期限：114 年 1…"
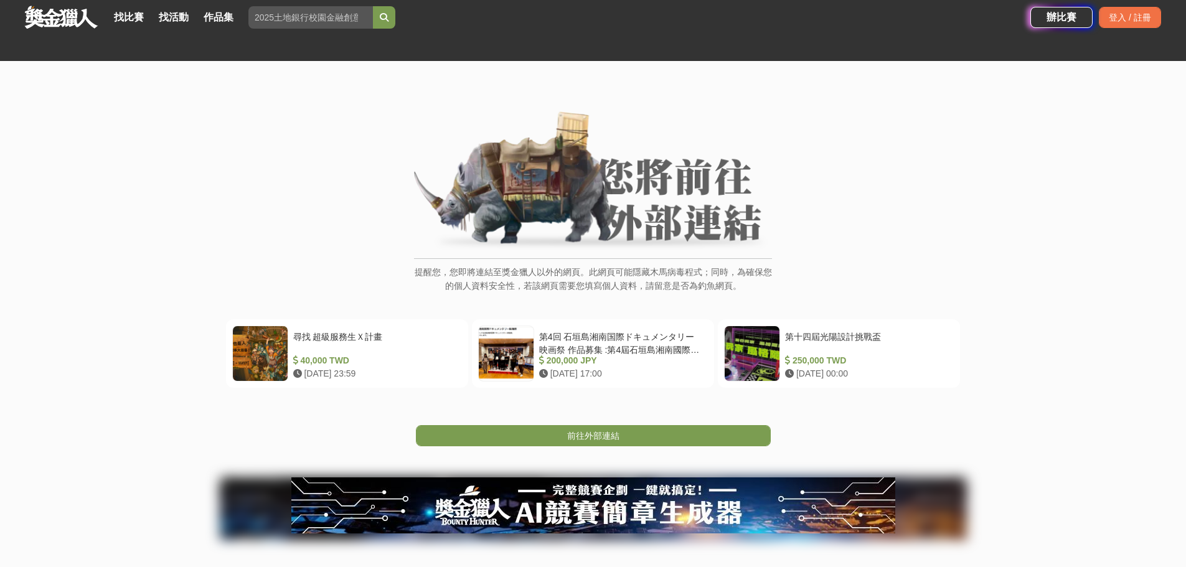
scroll to position [62, 0]
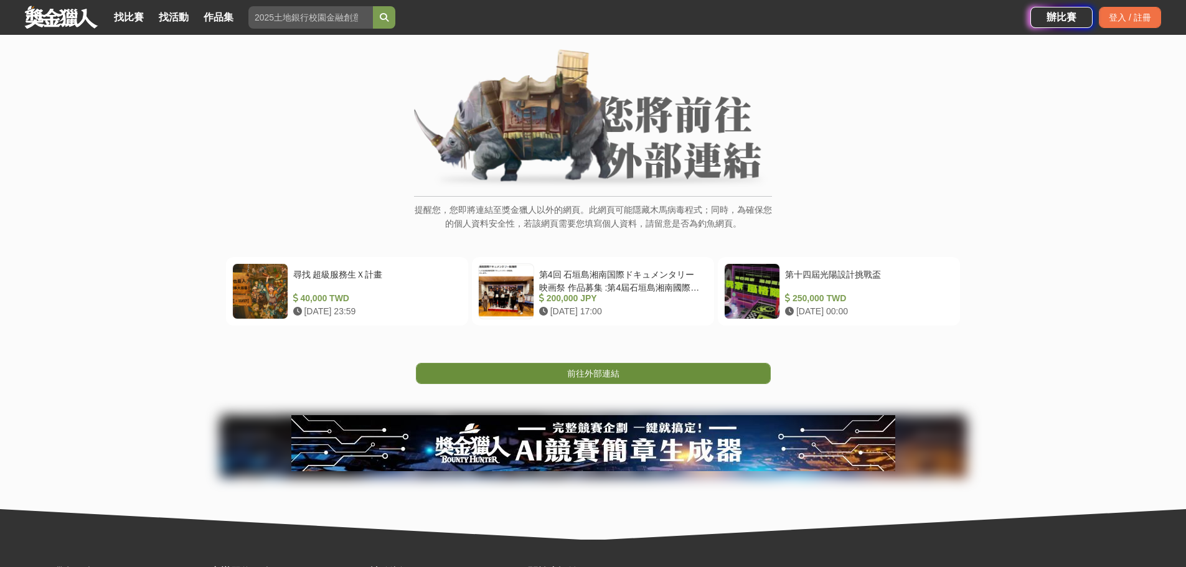
click at [604, 369] on span "前往外部連結" at bounding box center [593, 374] width 52 height 10
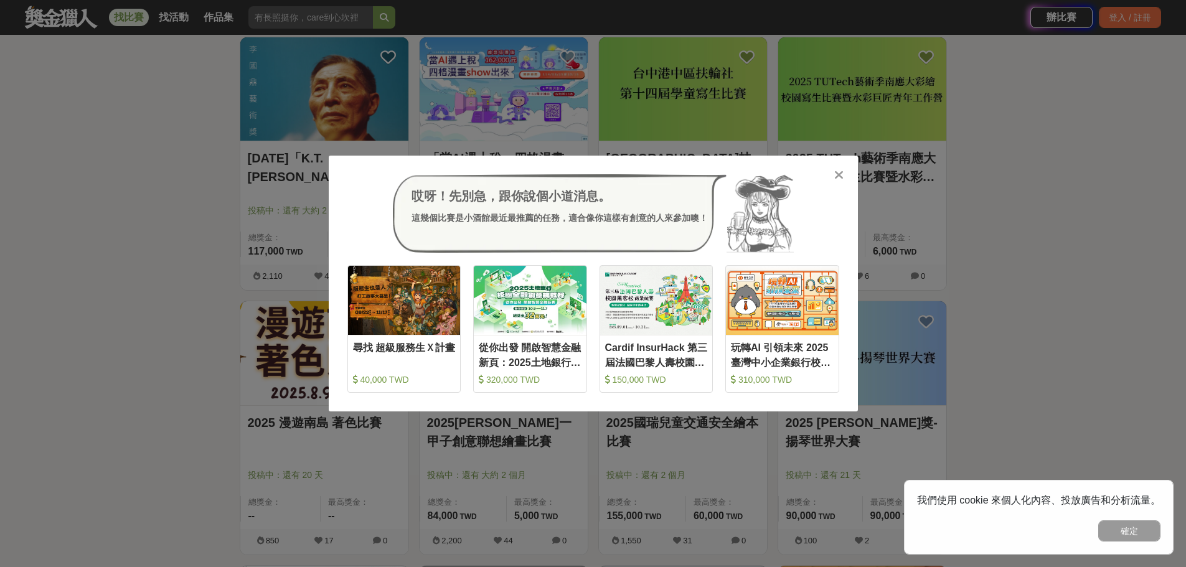
click at [840, 177] on icon at bounding box center [838, 175] width 9 height 12
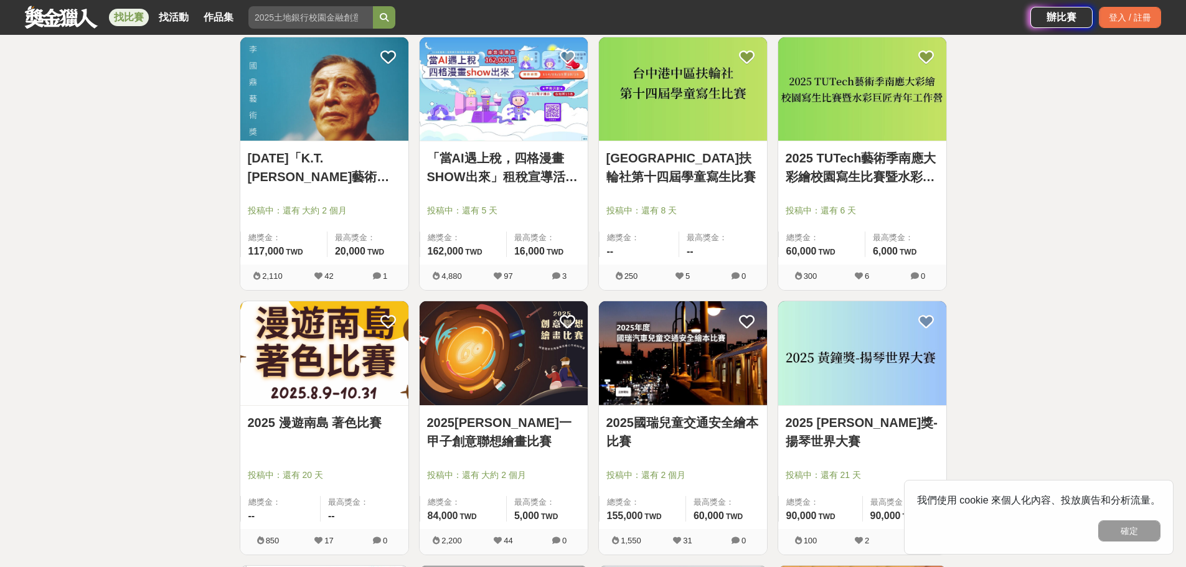
click at [1137, 532] on button "確定" at bounding box center [1129, 530] width 62 height 21
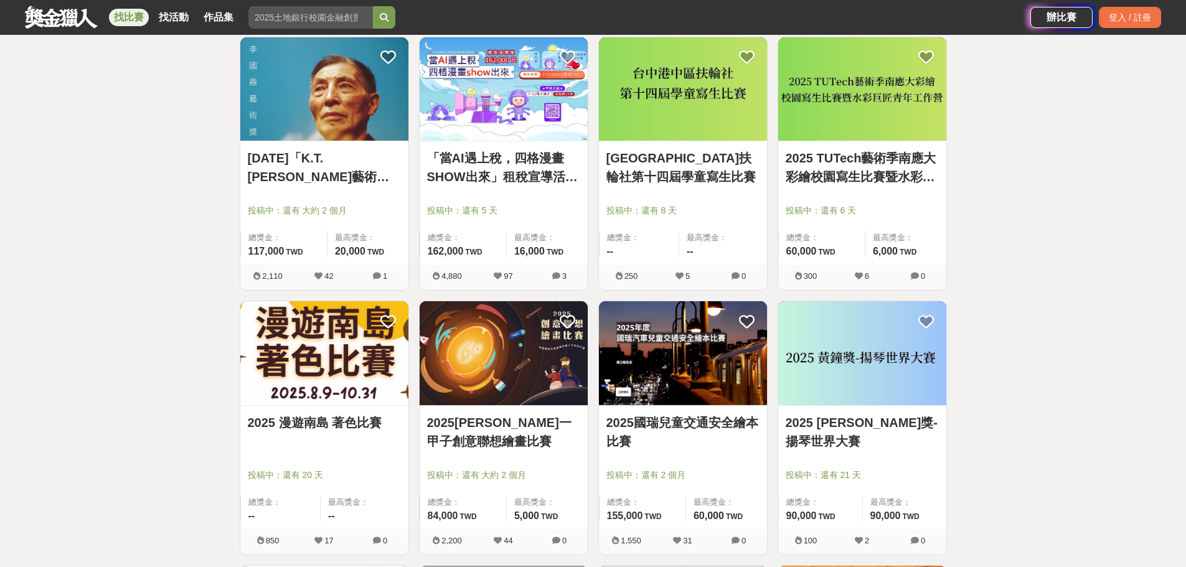
click at [529, 176] on link "「當AI遇上稅，四格漫畫SHOW出來」租稅宣導活動-租稅AI製圖比賽" at bounding box center [503, 167] width 153 height 37
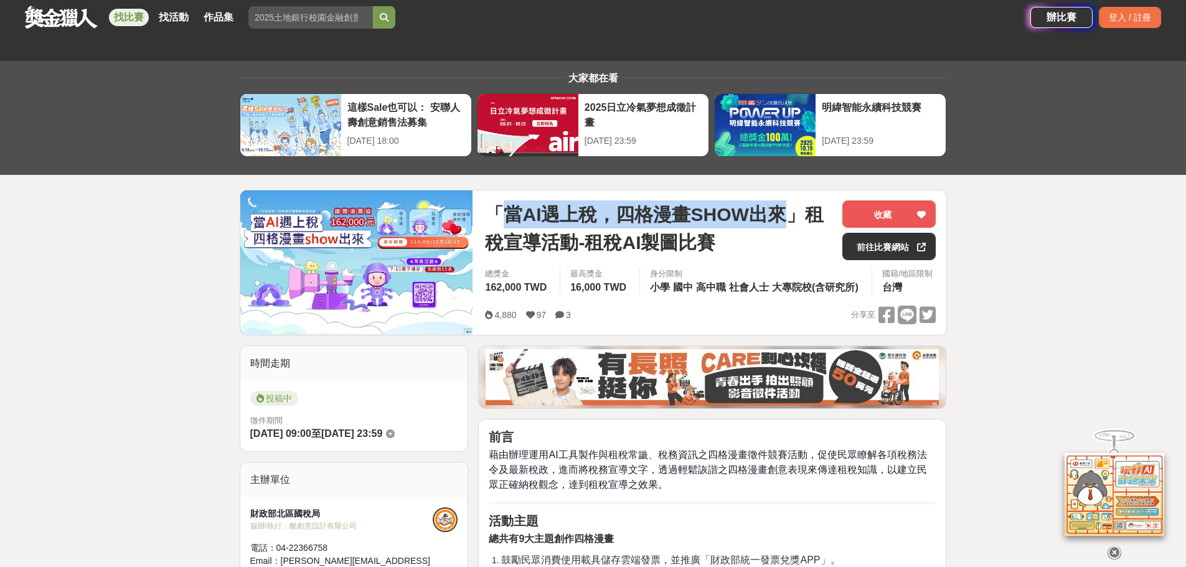
drag, startPoint x: 508, startPoint y: 214, endPoint x: 780, endPoint y: 221, distance: 272.1
click at [780, 221] on span "「當AI遇上稅，四格漫畫SHOW出來」租稅宣導活動-租稅AI製圖比賽" at bounding box center [658, 228] width 347 height 56
copy span "當AI遇上稅，四格漫畫SHOW出來"
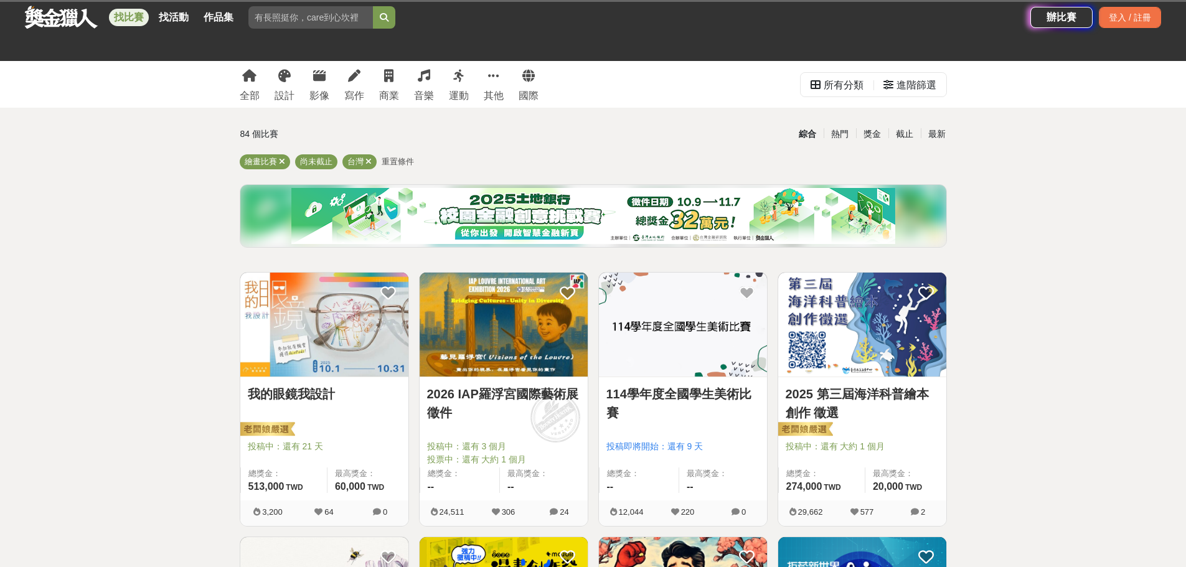
scroll to position [2615, 0]
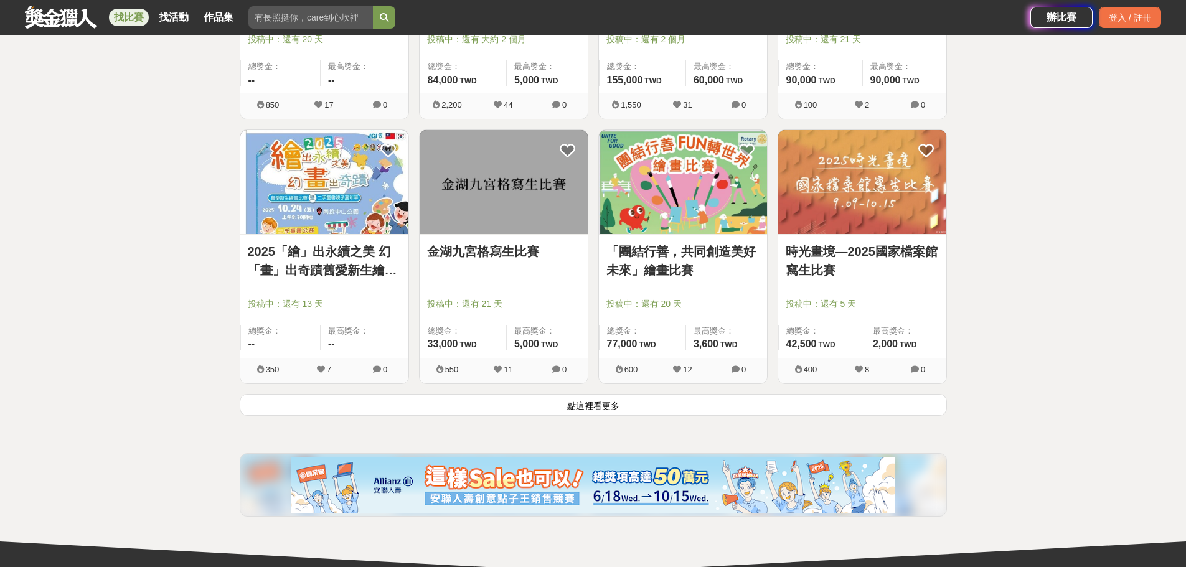
scroll to position [3113, 0]
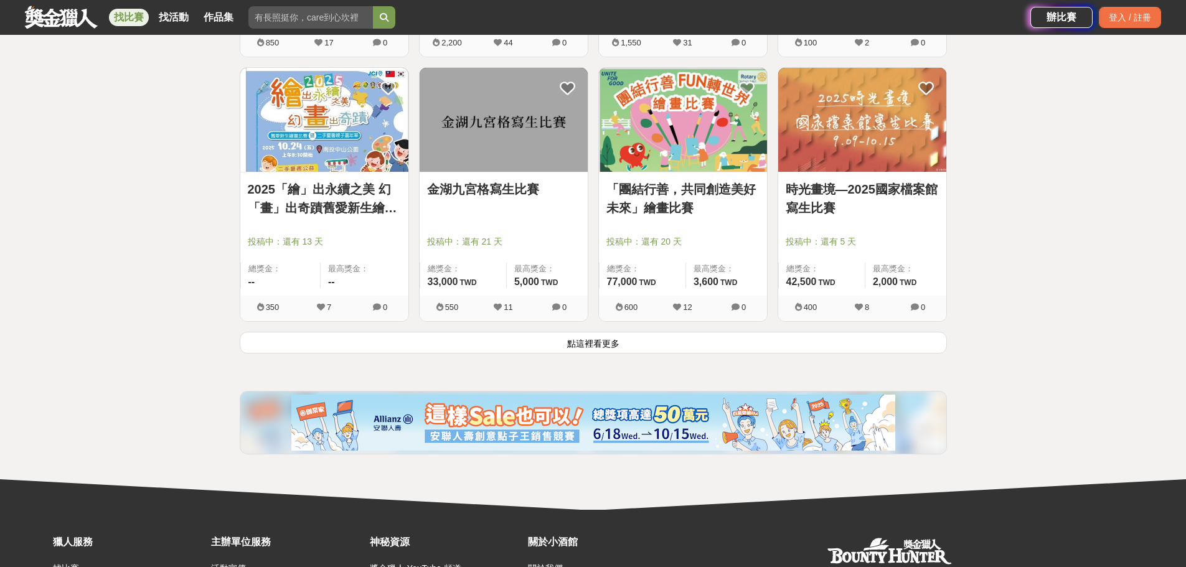
click at [588, 340] on button "點這裡看更多" at bounding box center [593, 343] width 707 height 22
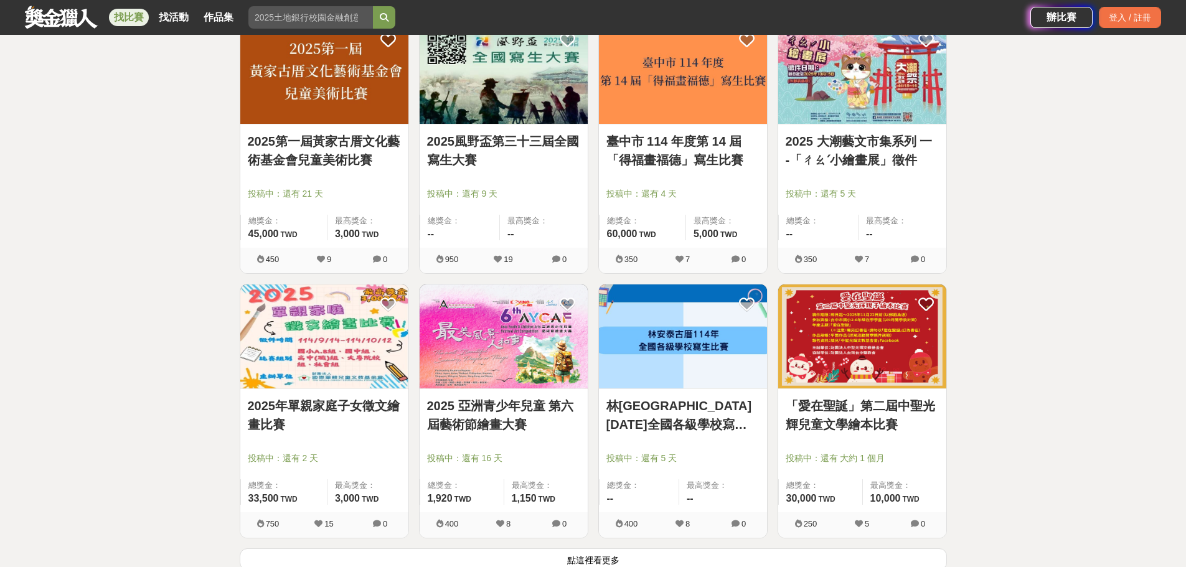
scroll to position [4607, 0]
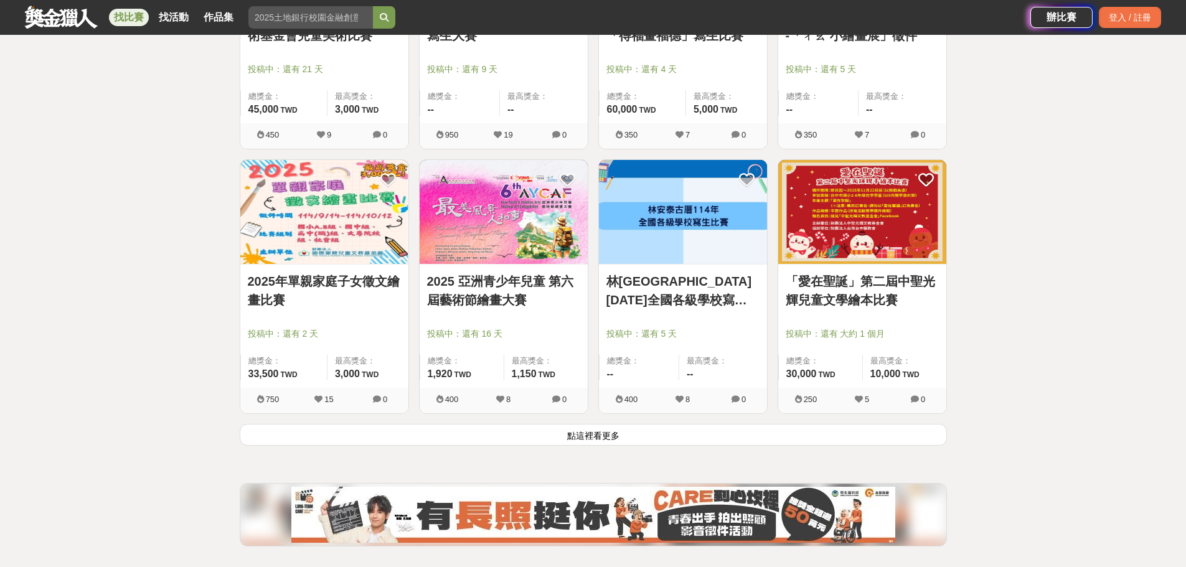
click at [610, 434] on button "點這裡看更多" at bounding box center [593, 435] width 707 height 22
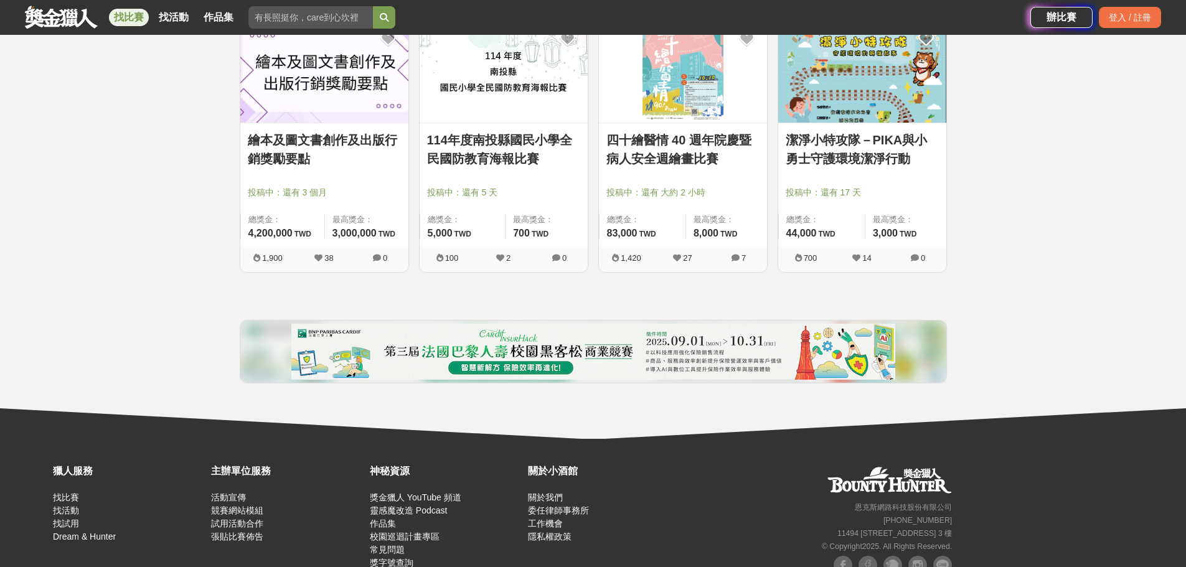
scroll to position [5478, 0]
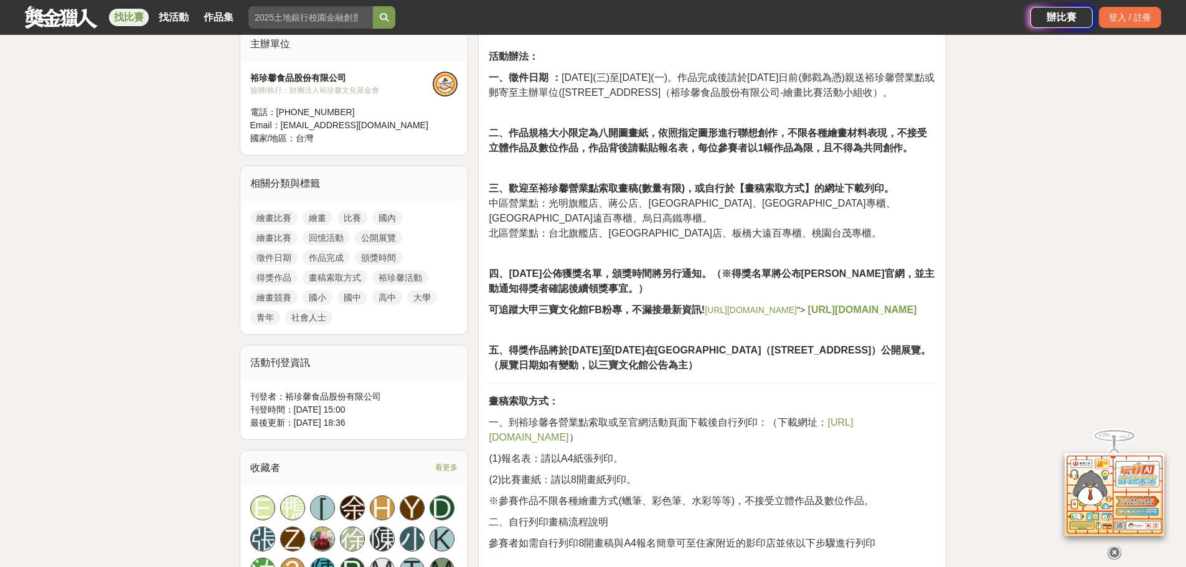
scroll to position [311, 0]
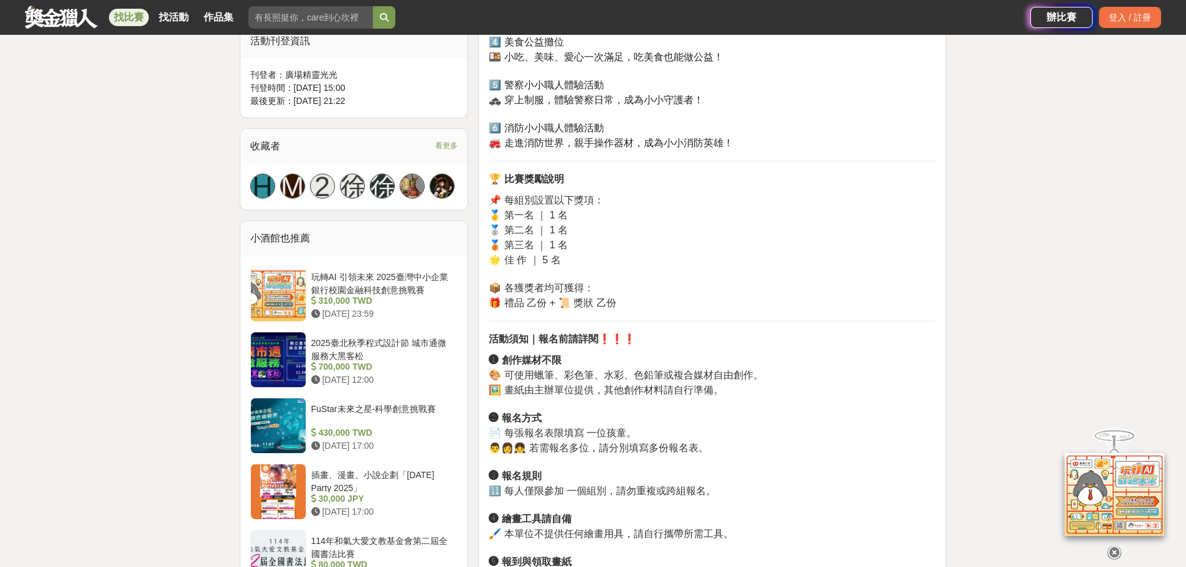
scroll to position [934, 0]
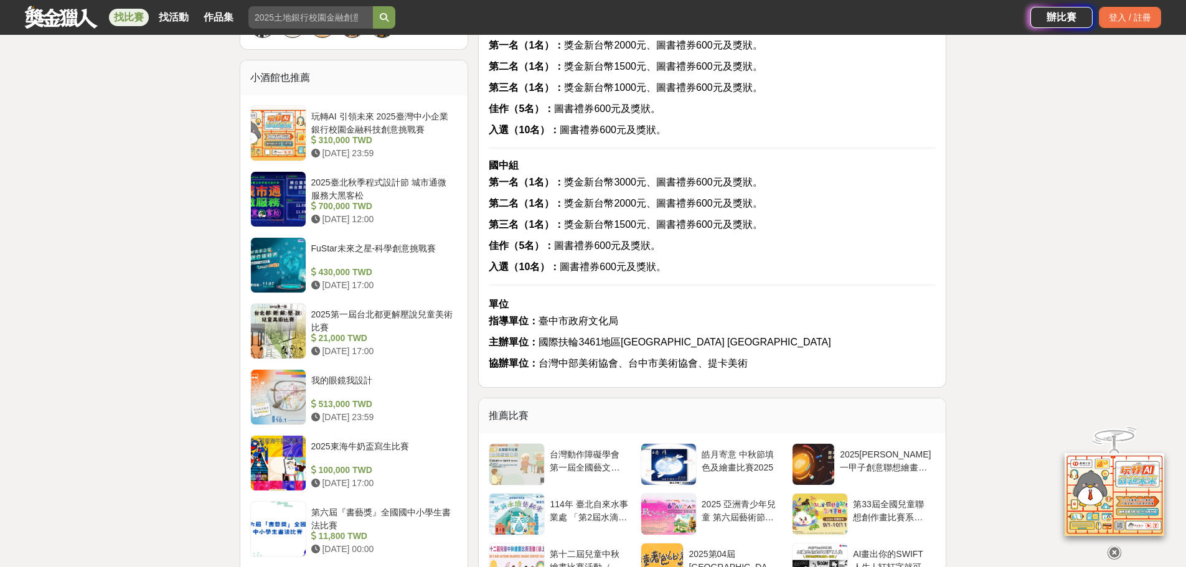
scroll to position [1058, 0]
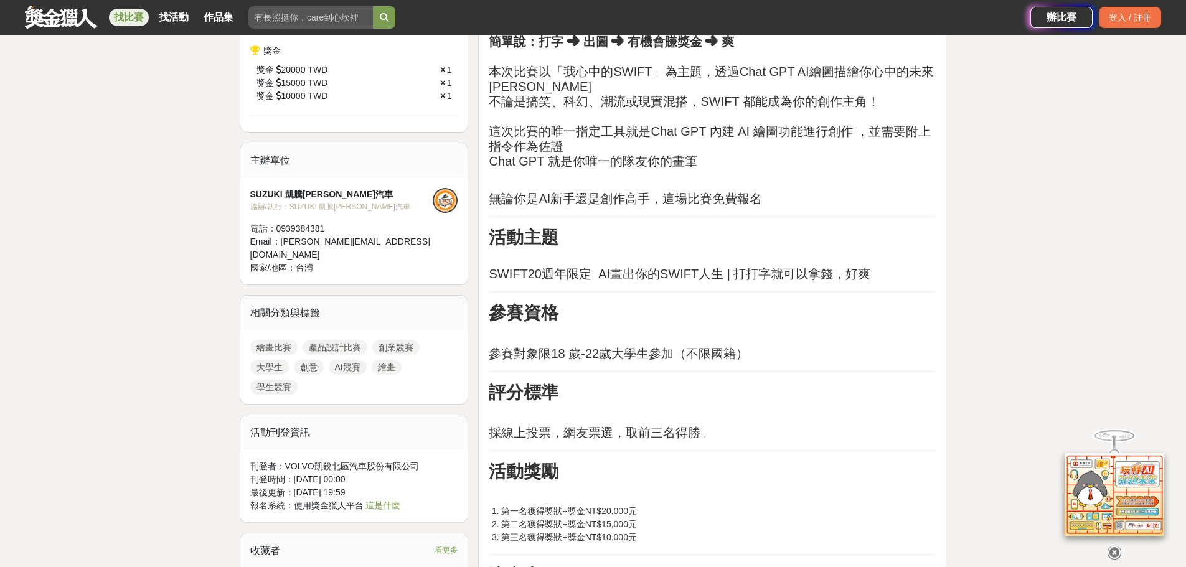
scroll to position [311, 0]
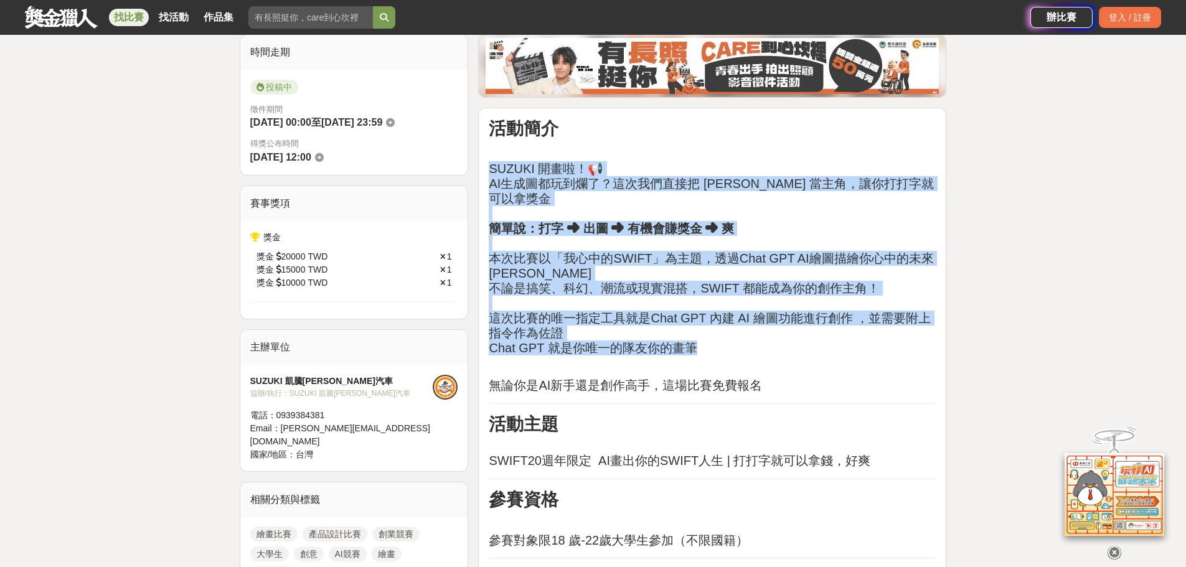
drag, startPoint x: 488, startPoint y: 165, endPoint x: 768, endPoint y: 332, distance: 325.5
copy h2 "SUZUKI 開畫啦！📢 AI生成圖都玩到爛了？這次我們直接把 [PERSON_NAME] 當主角，讓你打打字就可以拿獎金 簡單說：打字 ➜ 出圖 ➜ 有機會…"
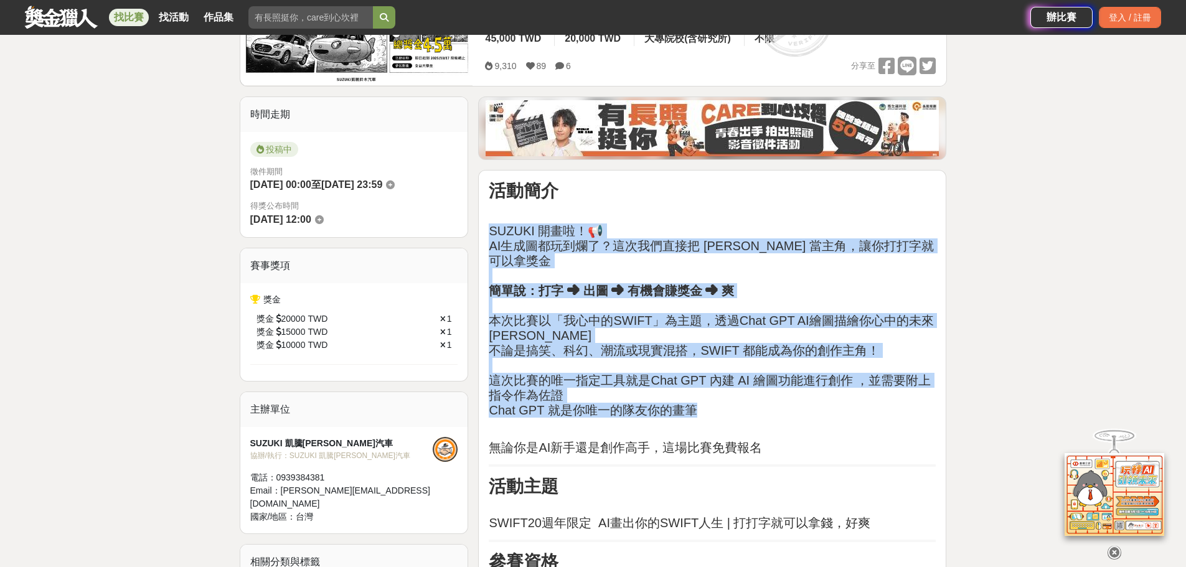
scroll to position [125, 0]
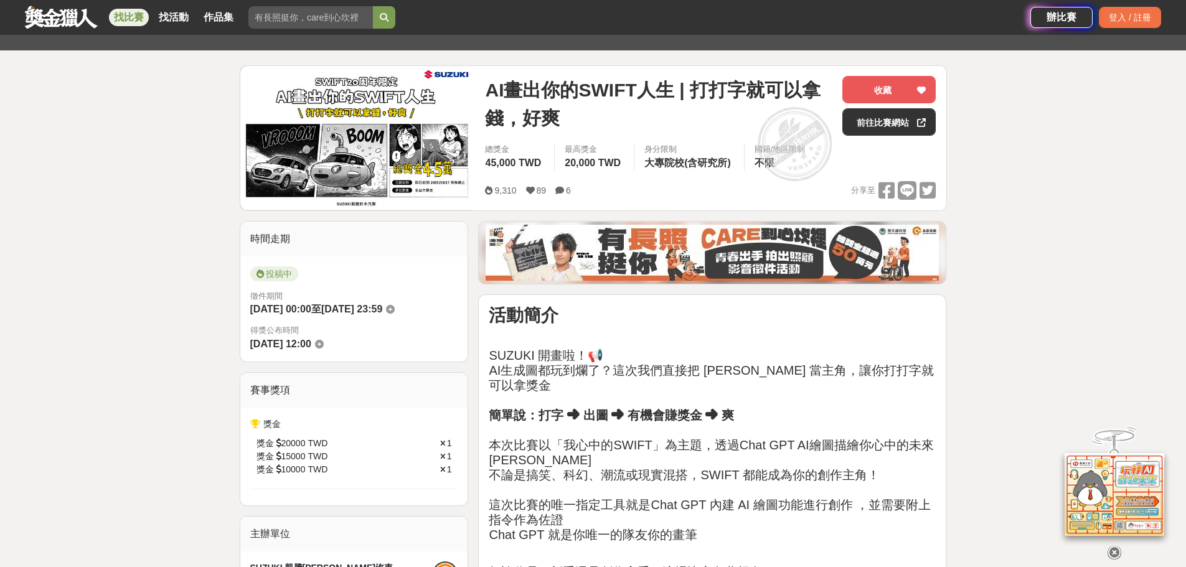
click at [814, 339] on p at bounding box center [712, 335] width 447 height 13
click at [891, 127] on link "前往比賽網站" at bounding box center [888, 121] width 93 height 27
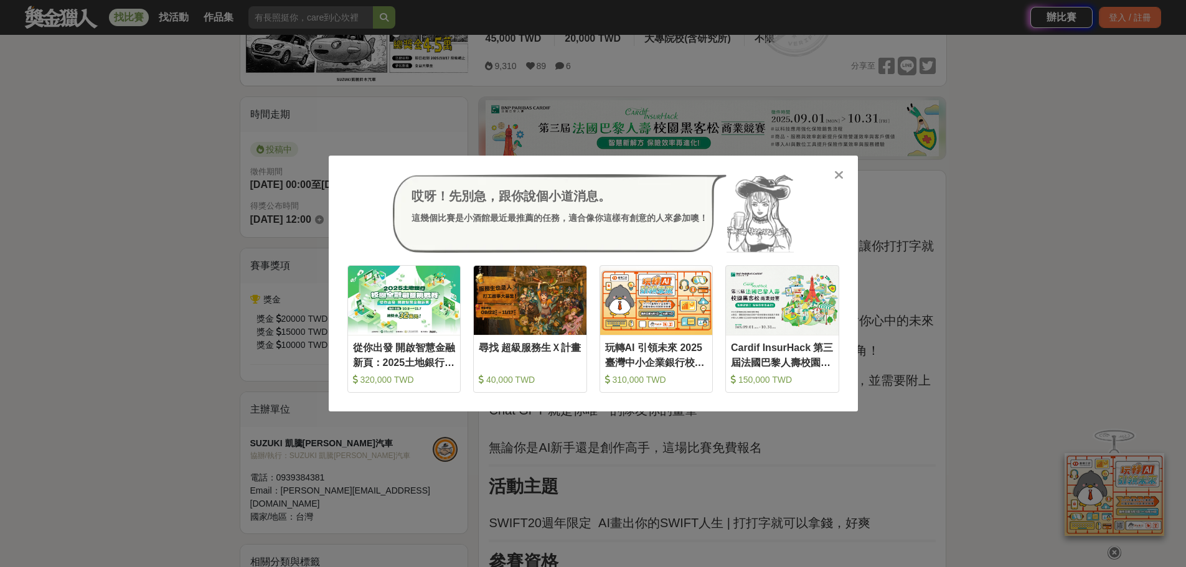
click at [838, 174] on icon at bounding box center [838, 175] width 9 height 12
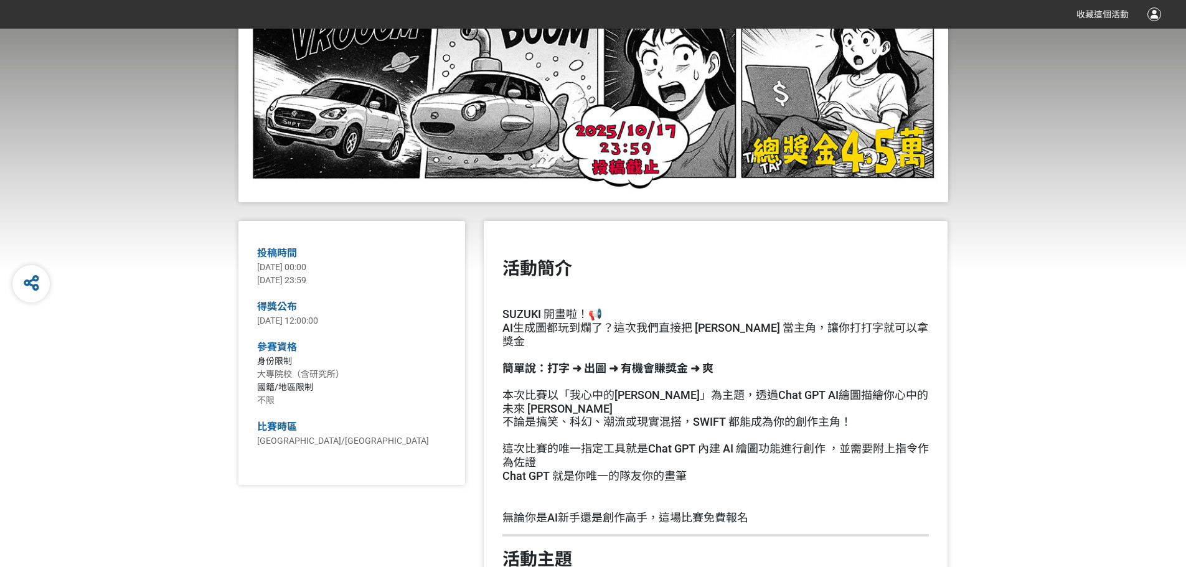
scroll to position [436, 0]
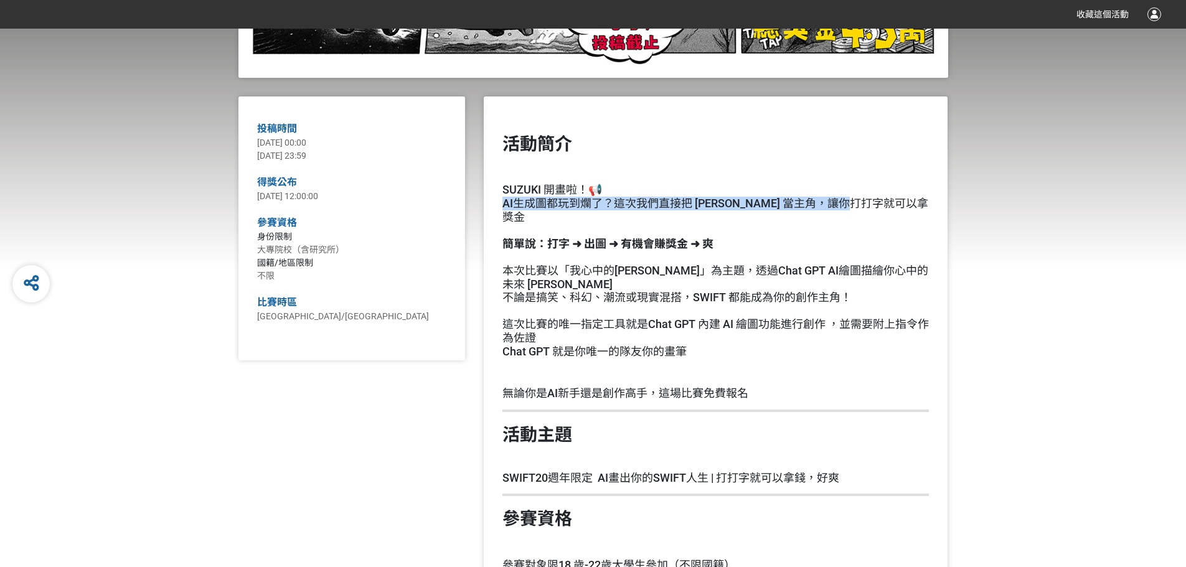
drag, startPoint x: 497, startPoint y: 205, endPoint x: 884, endPoint y: 209, distance: 386.6
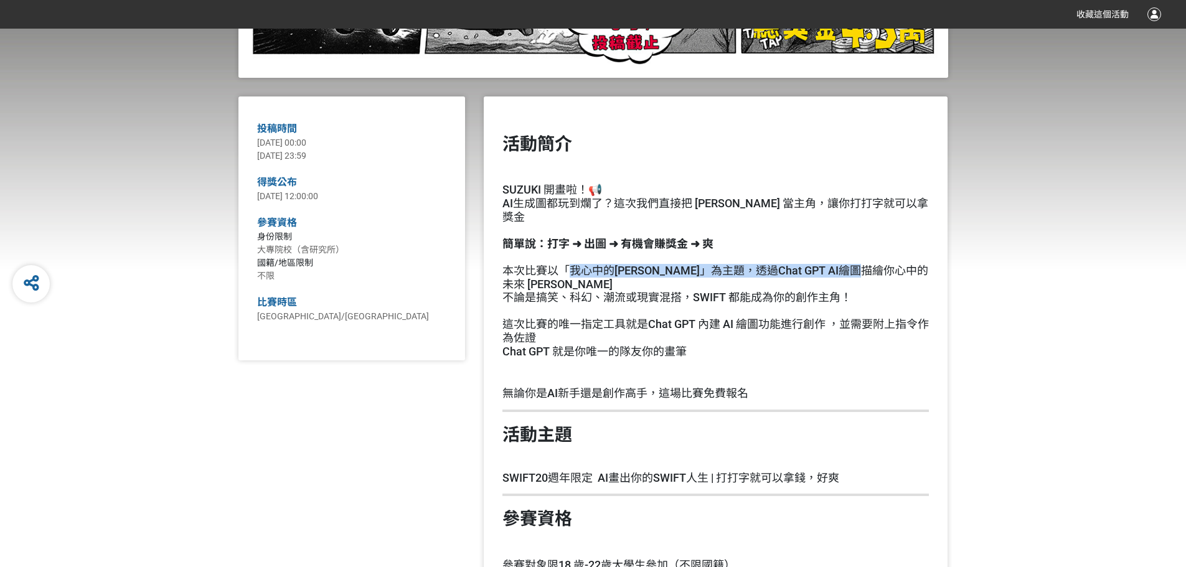
drag, startPoint x: 571, startPoint y: 253, endPoint x: 897, endPoint y: 259, distance: 326.3
click at [897, 259] on h2 "SUZUKI 開畫啦！📢 AI生成圖都玩到爛了？這次我們直接把 SWIFT 當主角，讓你打打字就可以拿獎金 簡單說：打字 ➜ 出圖 ➜ 有機會賺獎金 ➜ 爽 …" at bounding box center [715, 270] width 426 height 175
click at [755, 265] on h2 "SUZUKI 開畫啦！📢 AI生成圖都玩到爛了？這次我們直接把 SWIFT 當主角，讓你打打字就可以拿獎金 簡單說：打字 ➜ 出圖 ➜ 有機會賺獎金 ➜ 爽 …" at bounding box center [715, 270] width 426 height 175
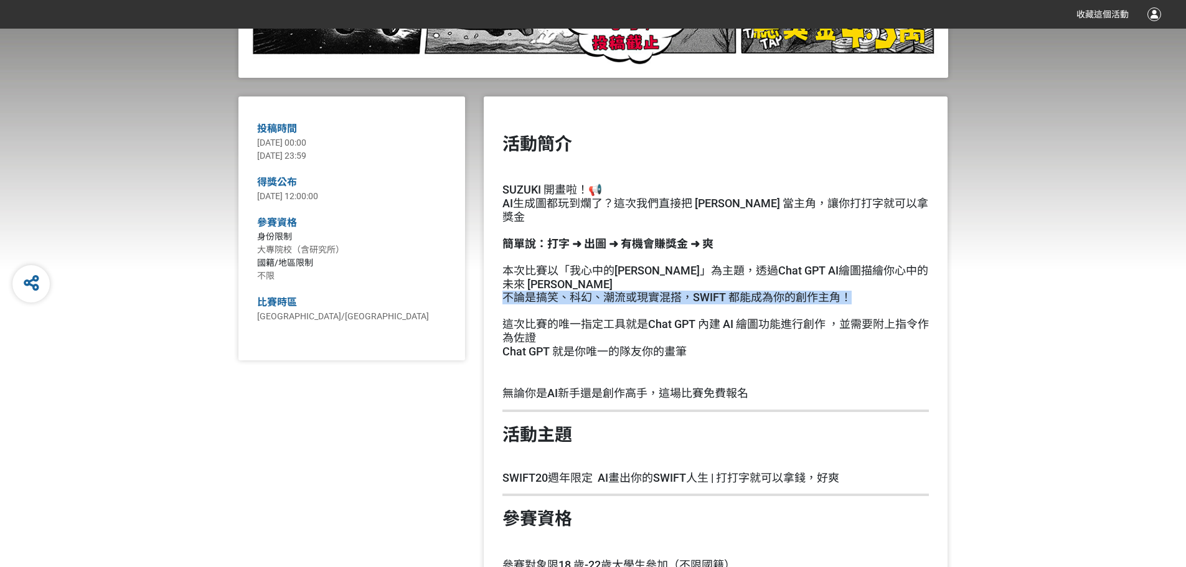
drag, startPoint x: 504, startPoint y: 281, endPoint x: 869, endPoint y: 282, distance: 365.4
click at [869, 282] on h2 "SUZUKI 開畫啦！📢 AI生成圖都玩到爛了？這次我們直接把 SWIFT 當主角，讓你打打字就可以拿獎金 簡單說：打字 ➜ 出圖 ➜ 有機會賺獎金 ➜ 爽 …" at bounding box center [715, 270] width 426 height 175
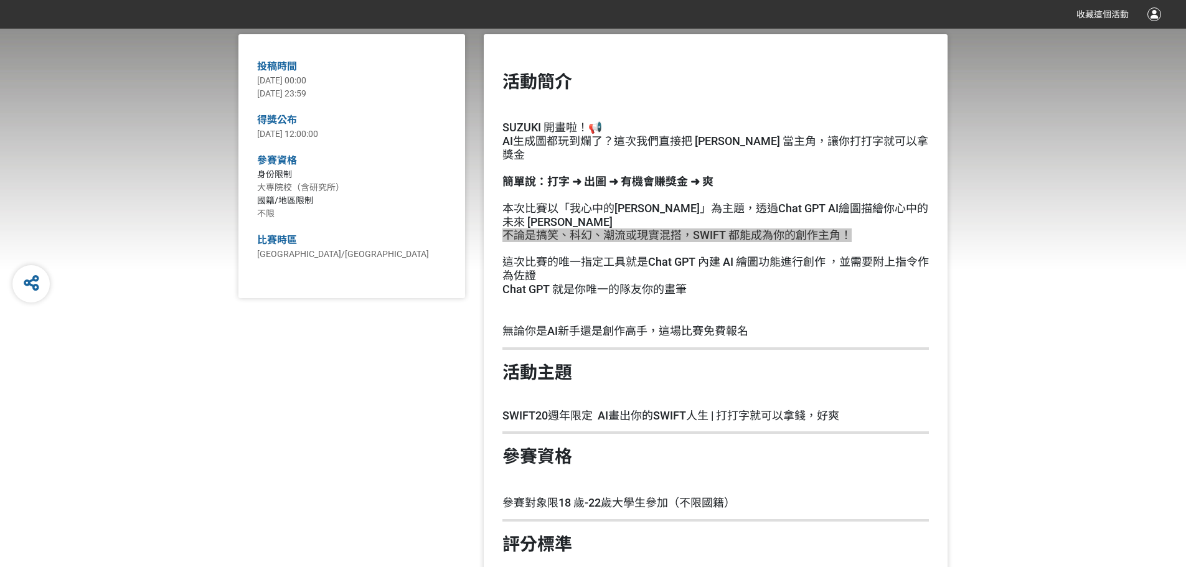
scroll to position [187, 0]
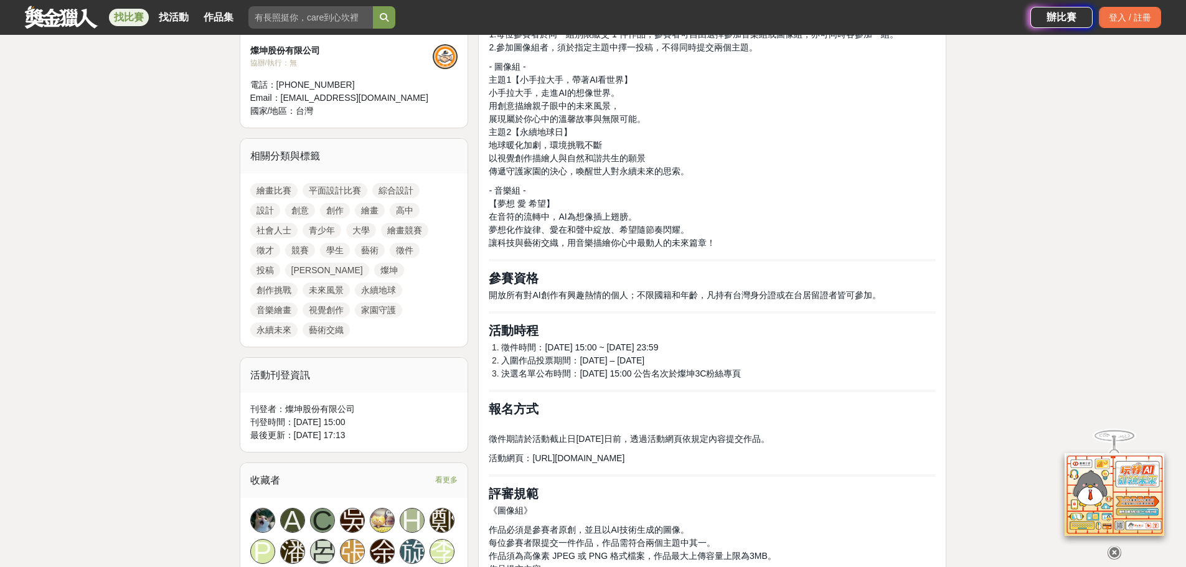
scroll to position [374, 0]
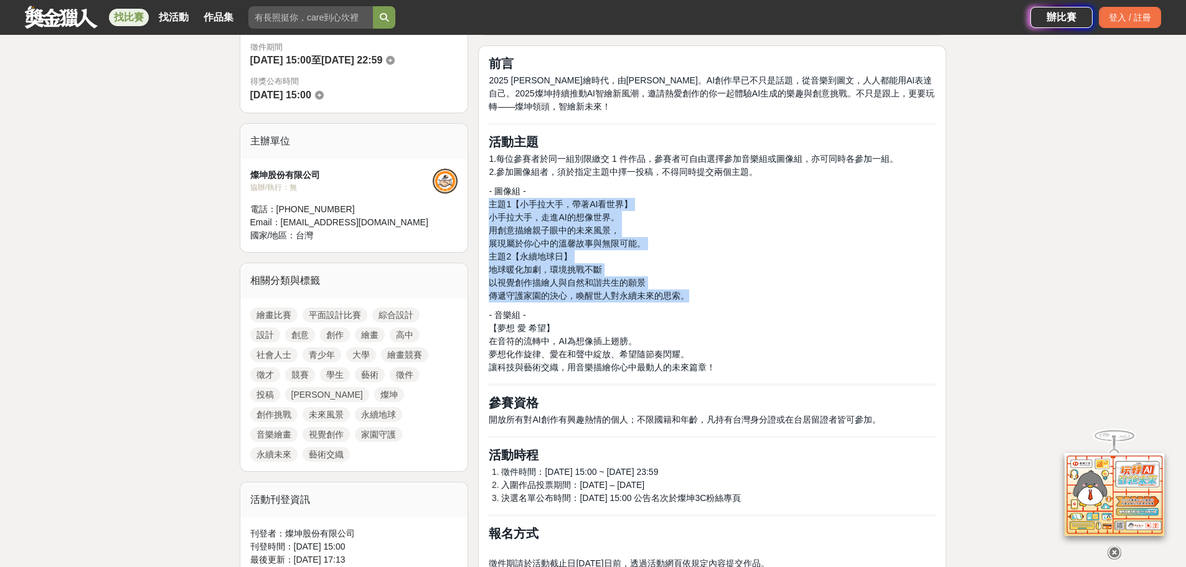
drag, startPoint x: 491, startPoint y: 202, endPoint x: 687, endPoint y: 290, distance: 214.8
click at [687, 290] on p "- 圖像組 - 主題1【小手拉大手，帶著AI看世界】 小手拉大手，走進AI的想像世界。 用創意描繪親子眼中的未來風景， 展現屬於你心中的溫馨故事與無限可能。 …" at bounding box center [712, 244] width 447 height 118
copy p "主題1【小手拉大手，帶著AI看世界】 小手拉大手，走進AI的想像世界。 用創意描繪親子眼中的未來風景， 展現屬於你心中的溫馨故事與無限可能。 主題2【永續地球…"
click at [778, 233] on p "- 圖像組 - 主題1【小手拉大手，帶著AI看世界】 小手拉大手，走進AI的想像世界。 用創意描繪親子眼中的未來風景， 展現屬於你心中的溫馨故事與無限可能。 …" at bounding box center [712, 244] width 447 height 118
click at [667, 235] on p "- 圖像組 - 主題1【小手拉大手，帶著AI看世界】 小手拉大手，走進AI的想像世界。 用創意描繪親子眼中的未來風景， 展現屬於你心中的溫馨故事與無限可能。 …" at bounding box center [712, 244] width 447 height 118
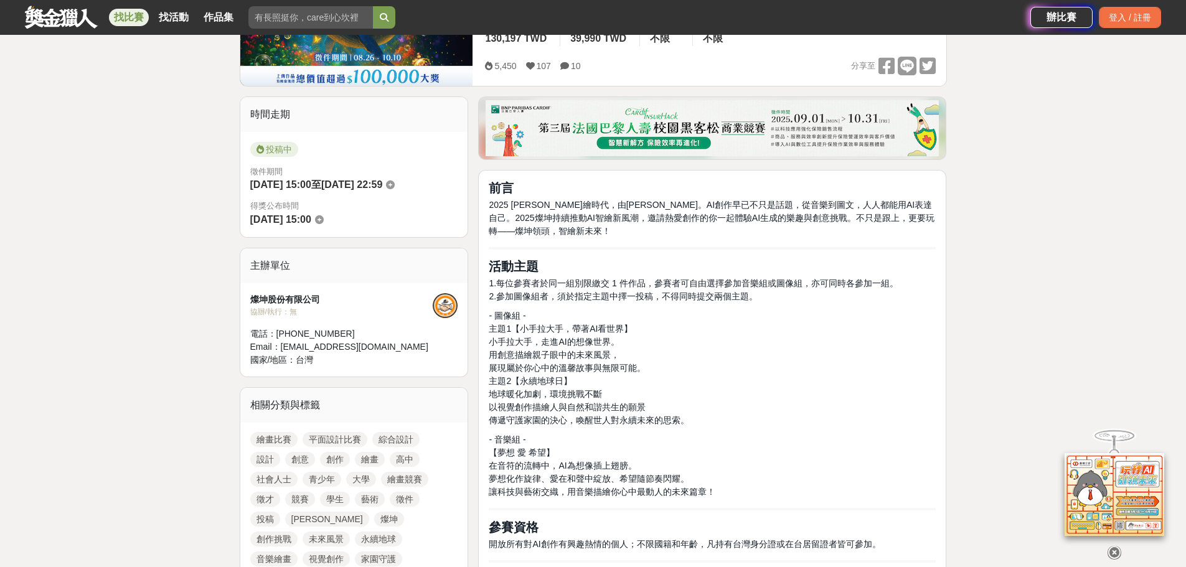
scroll to position [125, 0]
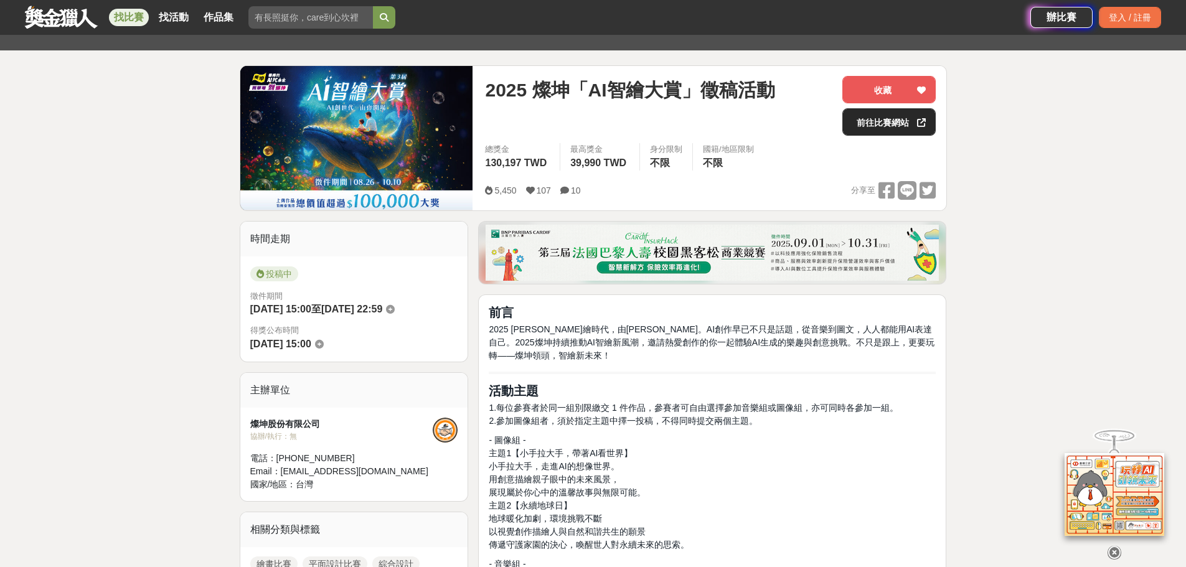
click at [870, 123] on link "前往比賽網站" at bounding box center [888, 121] width 93 height 27
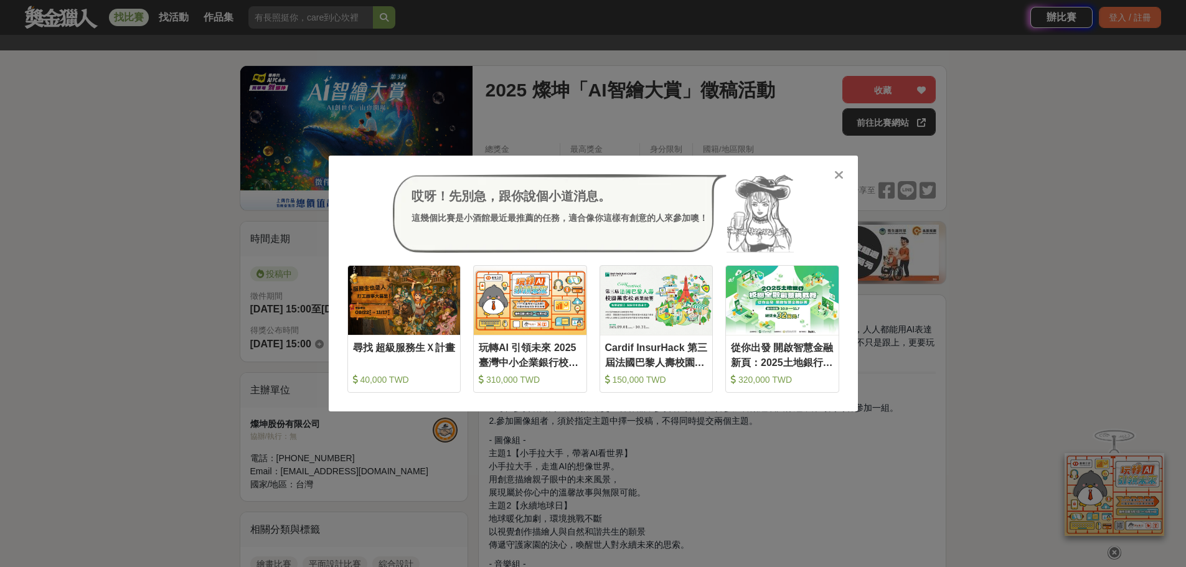
click at [652, 113] on div "哎呀！先別急，跟你說個小道消息。 這幾個比賽是小酒館最近最推薦的任務，適合像你這樣有創意的人來參加噢！ 收藏 尋找 超級服務生Ｘ計畫 40,000 TWD 收…" at bounding box center [593, 283] width 1186 height 567
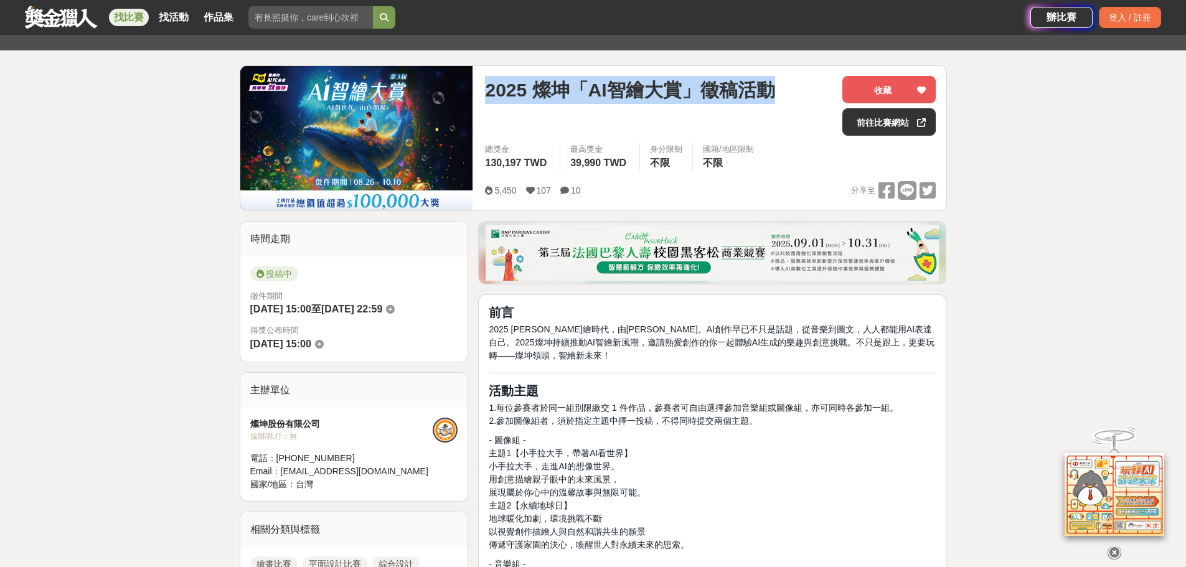
drag, startPoint x: 487, startPoint y: 88, endPoint x: 793, endPoint y: 87, distance: 306.3
click at [793, 87] on div "2025 燦坤「AI智繪大賞」徵稿活動" at bounding box center [658, 90] width 347 height 28
copy span "2025 燦坤「AI智繪大賞」徵稿活動"
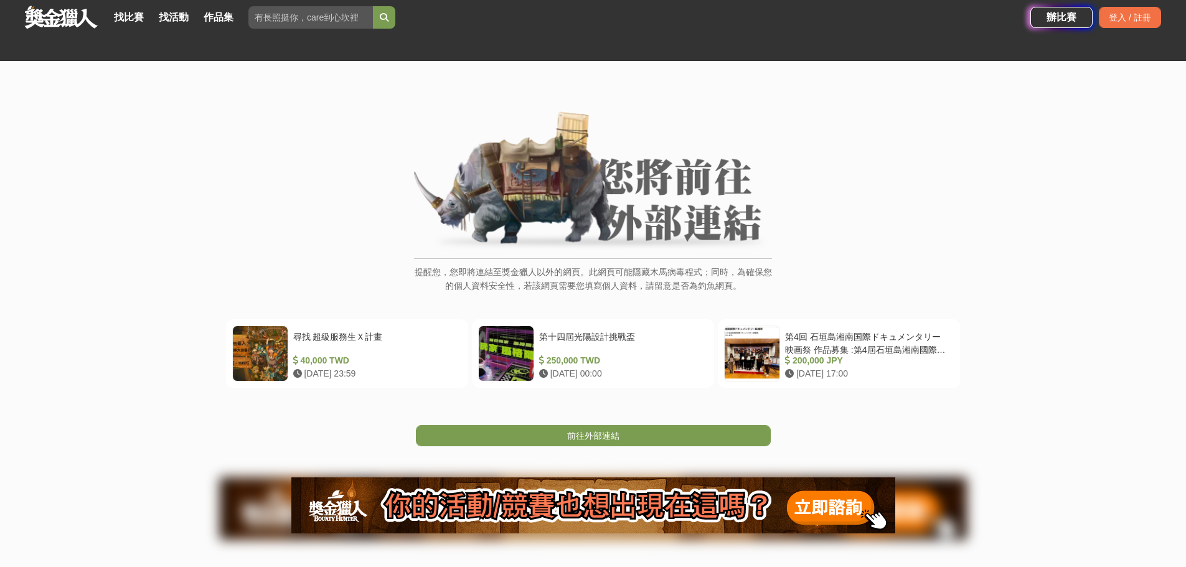
scroll to position [187, 0]
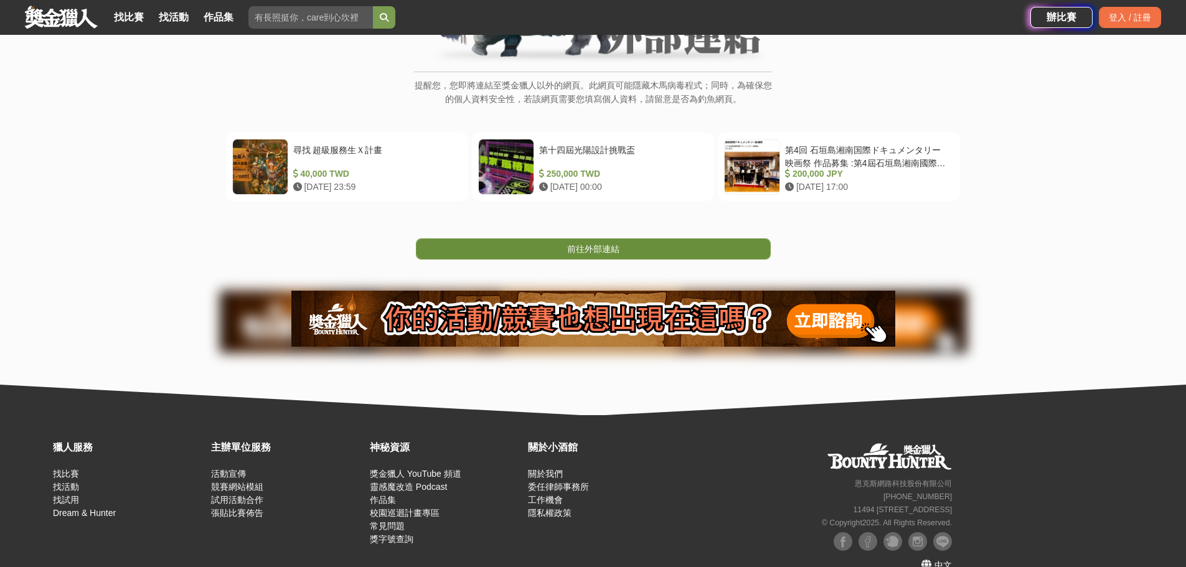
click at [605, 245] on span "前往外部連結" at bounding box center [593, 249] width 52 height 10
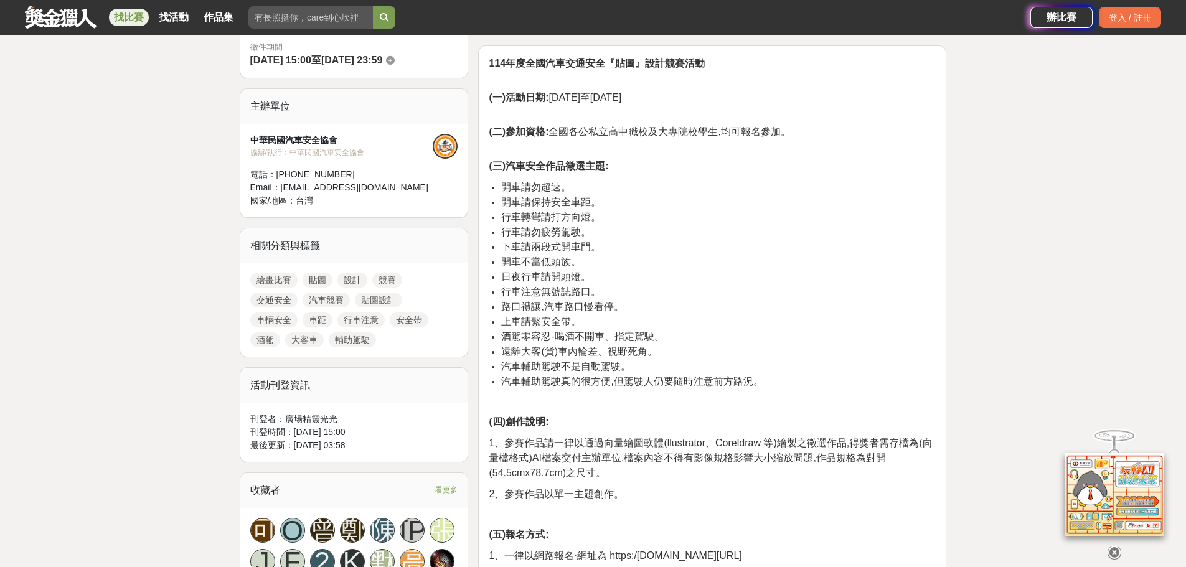
scroll to position [560, 0]
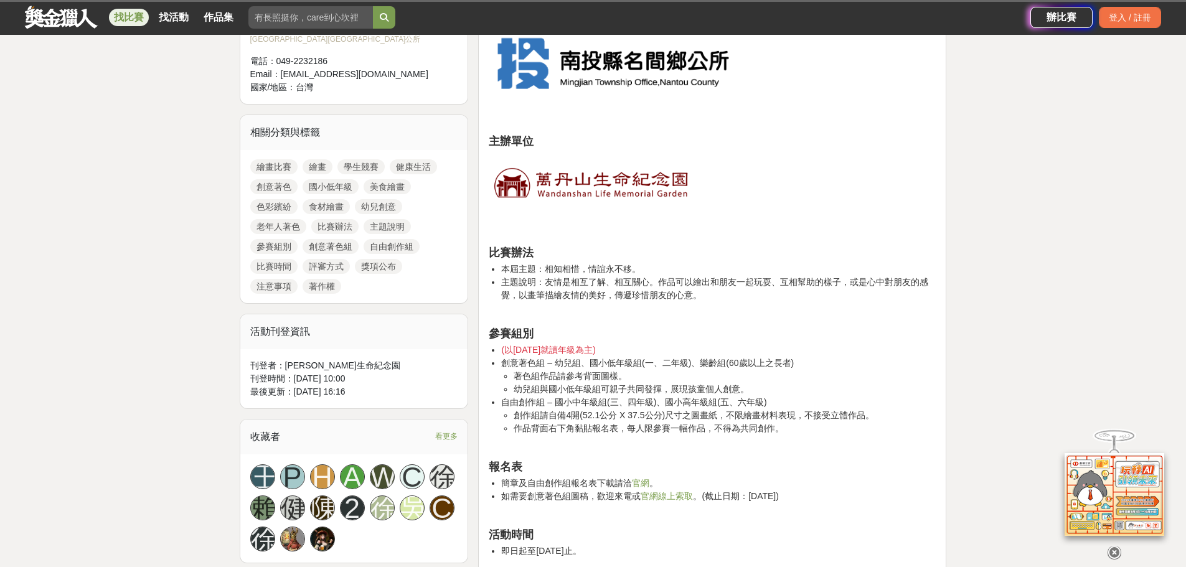
scroll to position [560, 0]
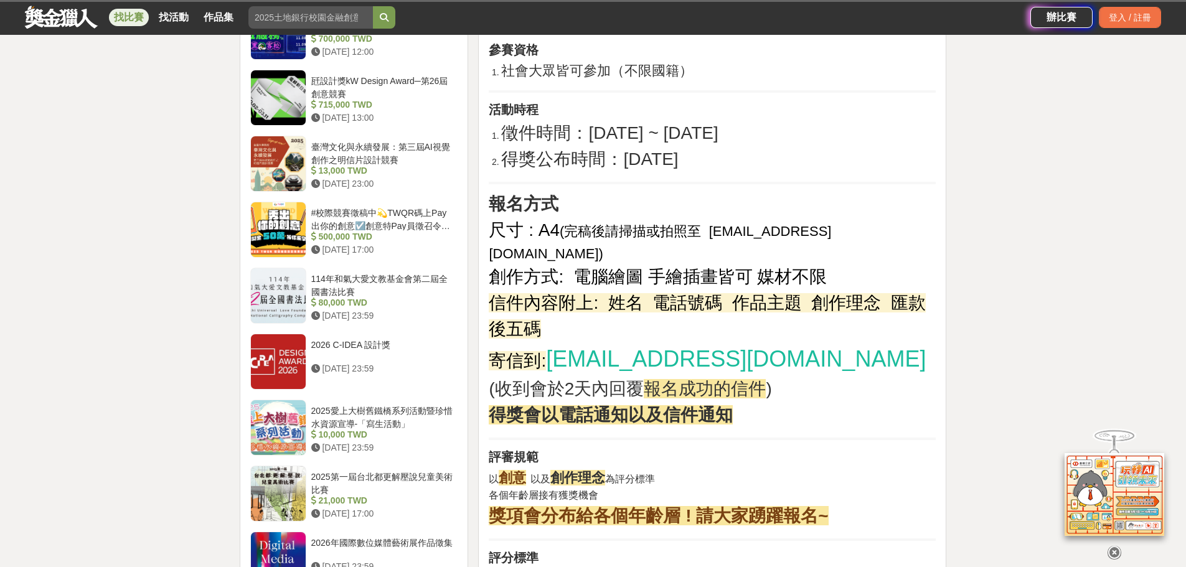
scroll to position [1307, 0]
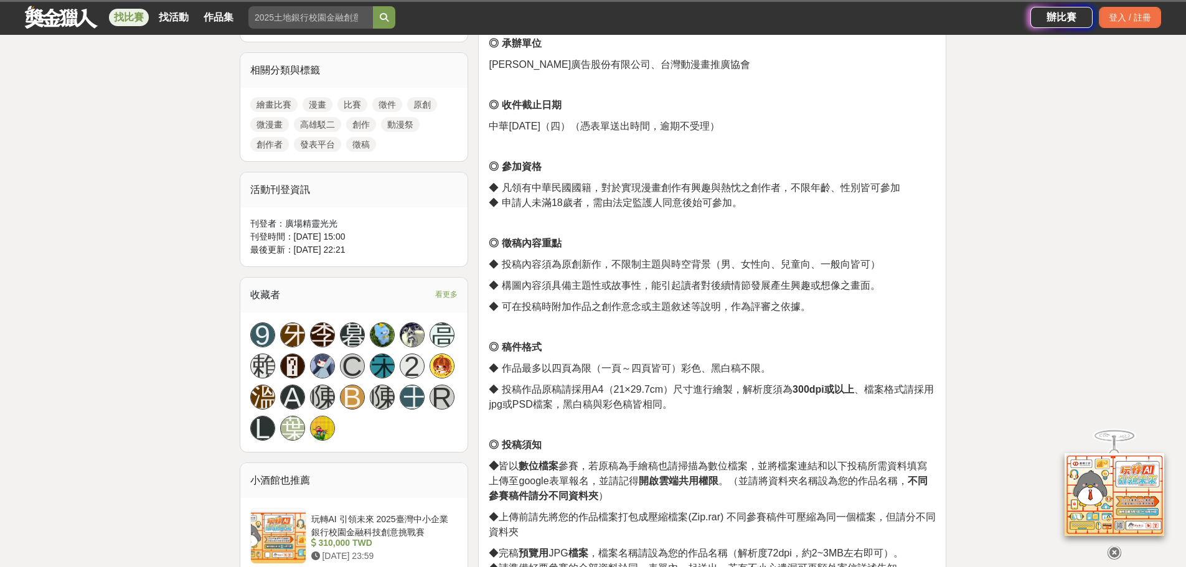
scroll to position [623, 0]
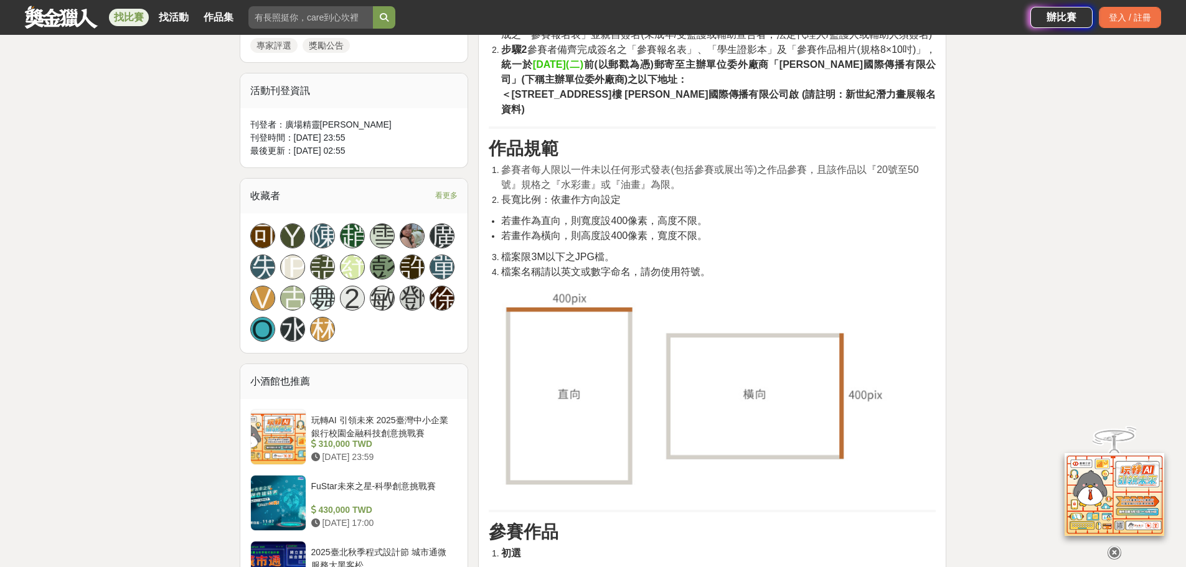
scroll to position [934, 0]
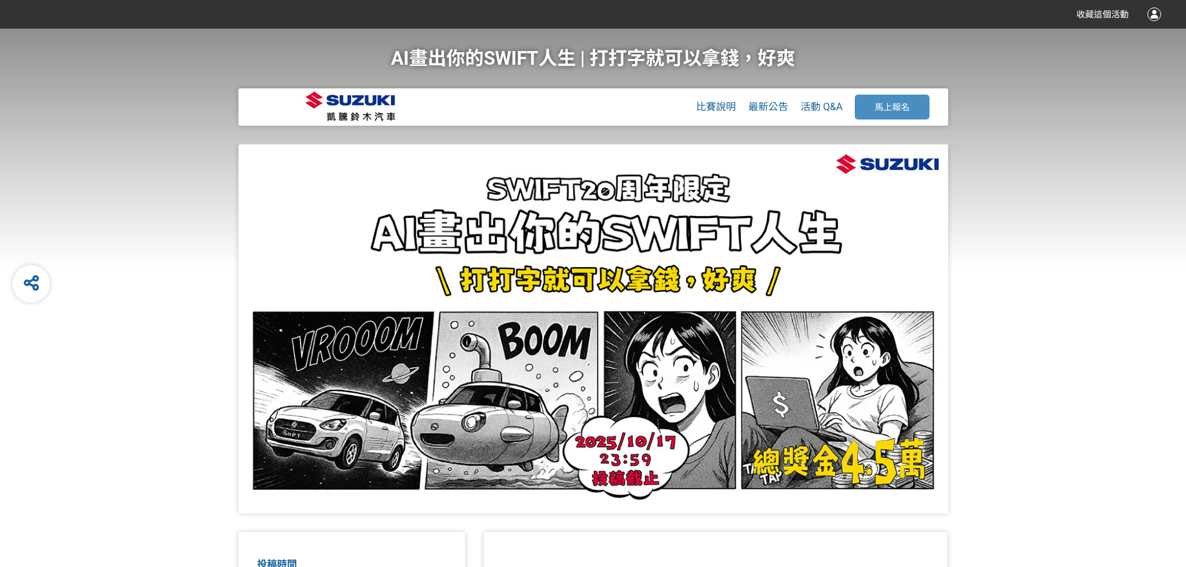
scroll to position [311, 0]
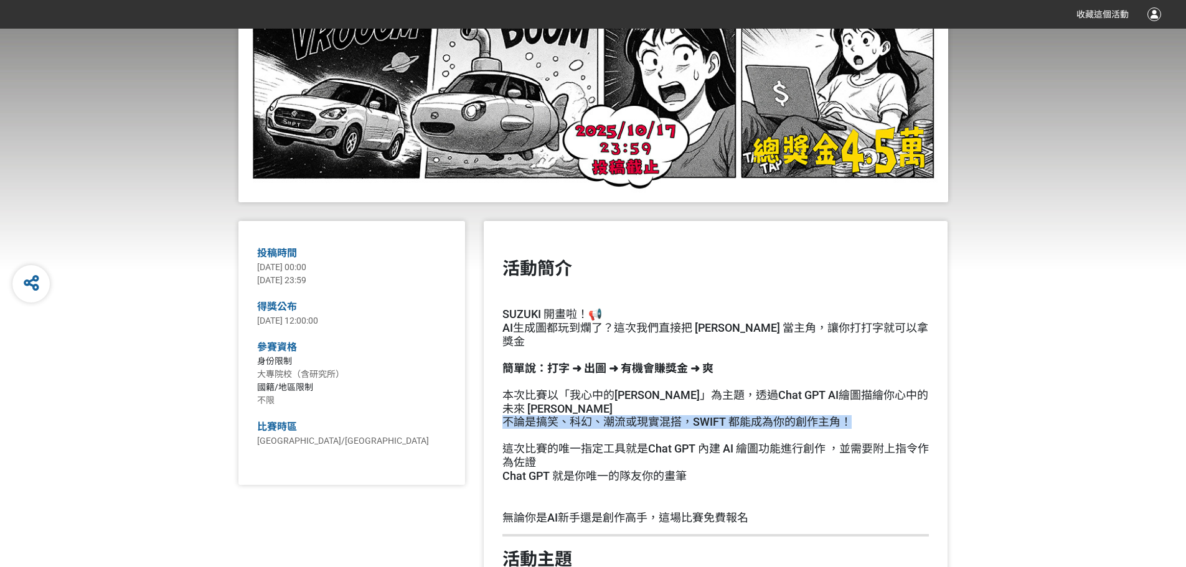
drag, startPoint x: 505, startPoint y: 406, endPoint x: 859, endPoint y: 410, distance: 353.6
click at [859, 410] on h2 "SUZUKI 開畫啦！📢 AI生成圖都玩到爛了？這次我們直接把 SWIFT 當主角，讓你打打字就可以拿獎金 簡單說：打字 ➜ 出圖 ➜ 有機會賺獎金 ➜ 爽 …" at bounding box center [715, 395] width 426 height 175
click at [774, 390] on h2 "SUZUKI 開畫啦！📢 AI生成圖都玩到爛了？這次我們直接把 SWIFT 當主角，讓你打打字就可以拿獎金 簡單說：打字 ➜ 出圖 ➜ 有機會賺獎金 ➜ 爽 …" at bounding box center [715, 395] width 426 height 175
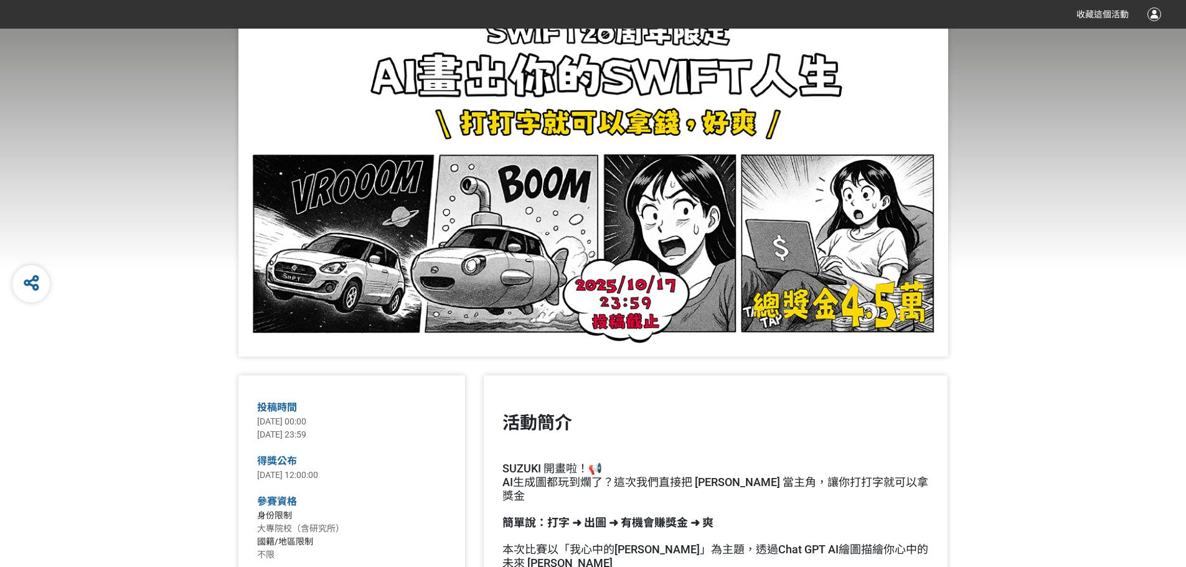
scroll to position [0, 0]
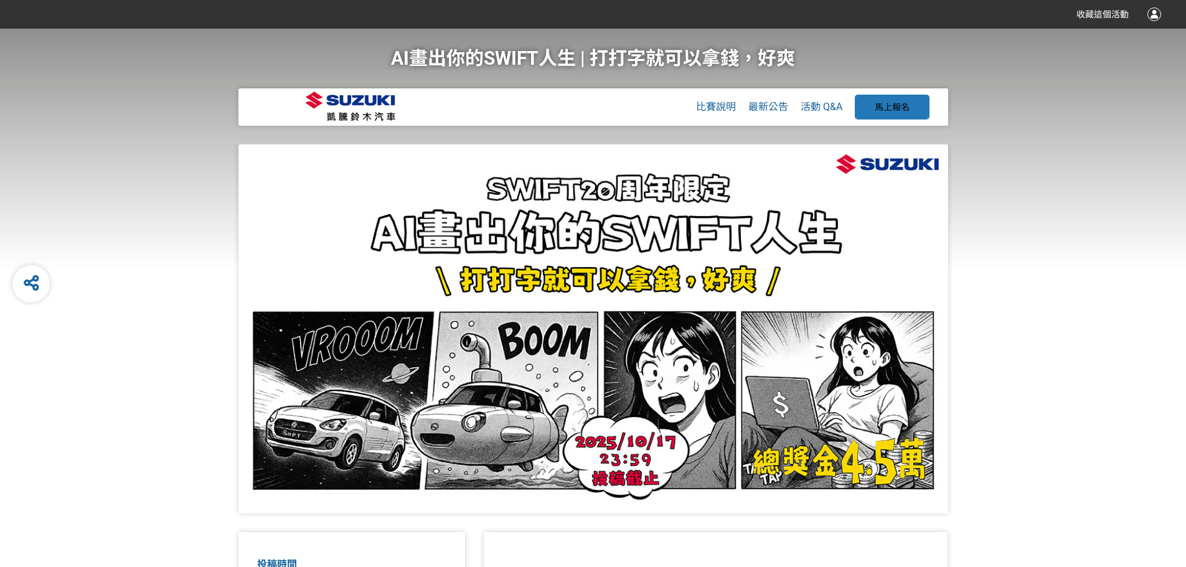
click at [903, 105] on span "馬上報名" at bounding box center [892, 107] width 35 height 10
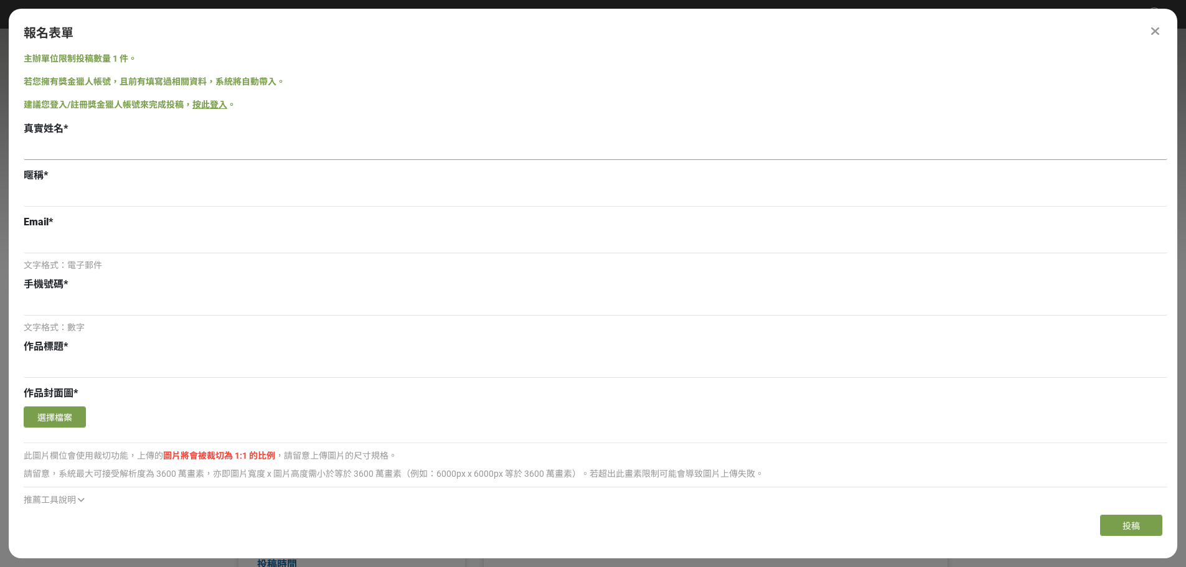
click at [70, 151] on input at bounding box center [596, 149] width 1144 height 21
click at [1152, 26] on div "報名表單 主辦單位限制投稿數量 1 件。 若您擁有獎金獵人帳號，且前有填寫過相關資料，系統將自動帶入。 建議您登入/註冊獎金獵人帳號來完成投稿， 按此登入 。…" at bounding box center [593, 284] width 1168 height 550
click at [1152, 26] on div at bounding box center [1154, 31] width 15 height 15
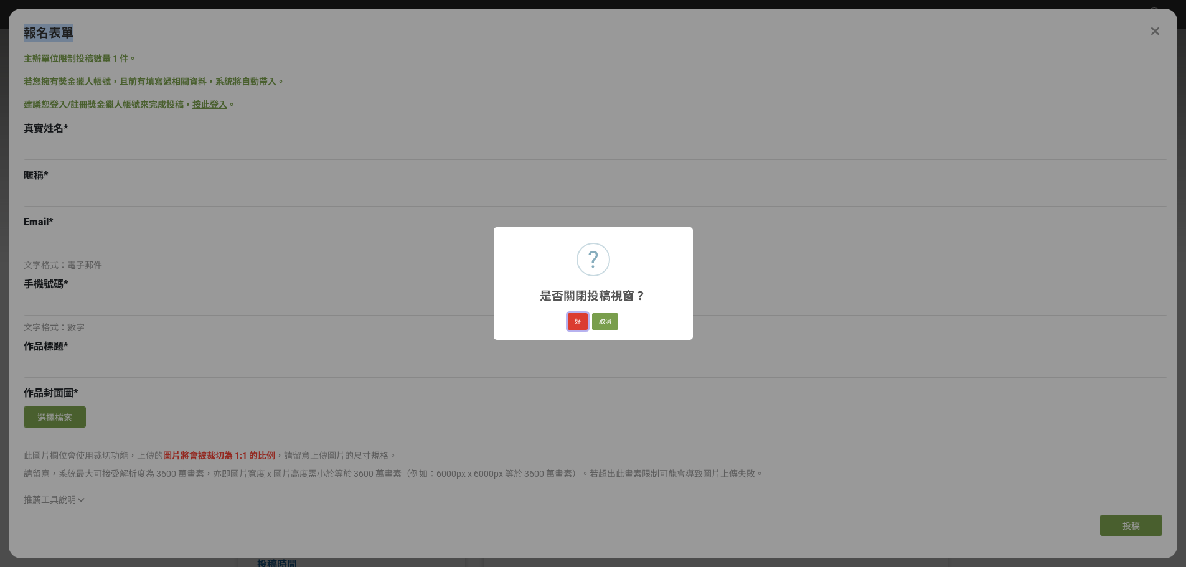
click at [576, 319] on button "好" at bounding box center [578, 321] width 20 height 17
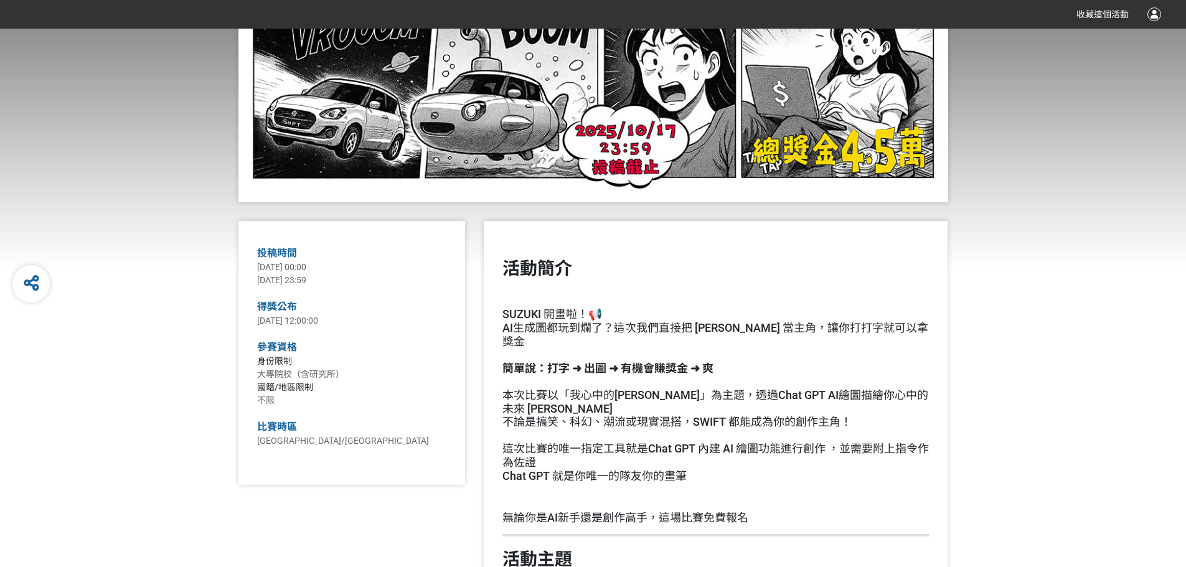
scroll to position [62, 0]
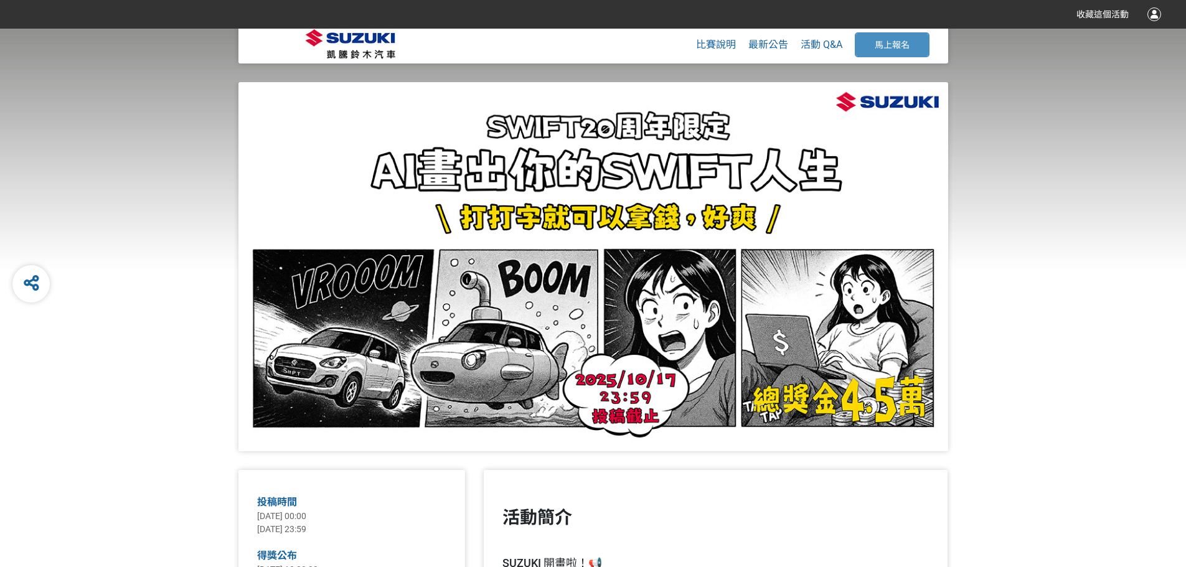
drag, startPoint x: 396, startPoint y: 164, endPoint x: 420, endPoint y: 165, distance: 24.3
click at [406, 164] on div at bounding box center [593, 266] width 710 height 369
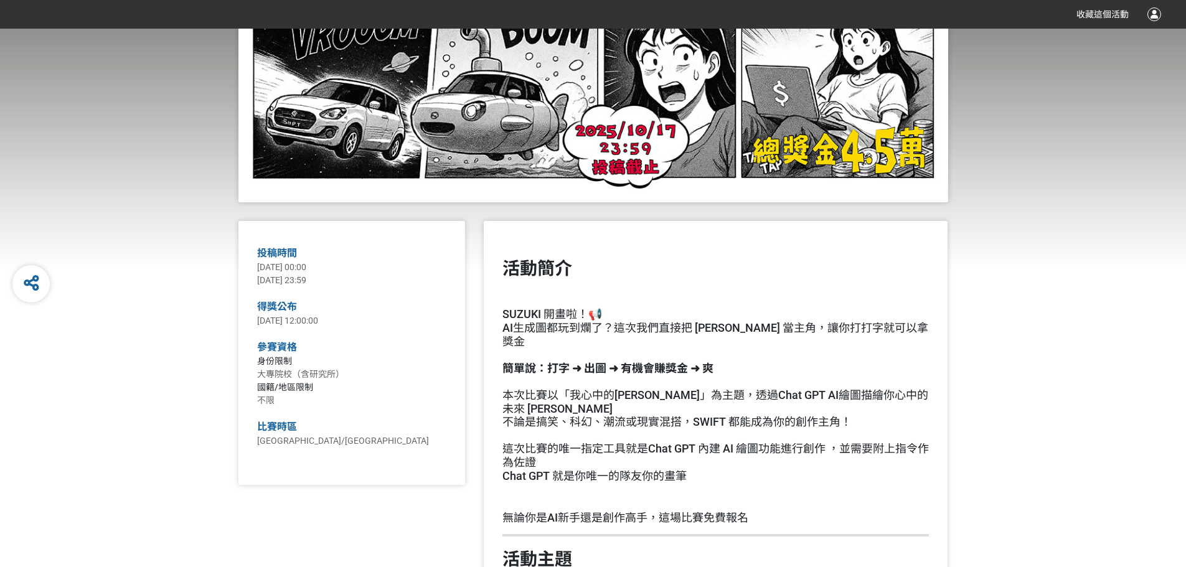
scroll to position [436, 0]
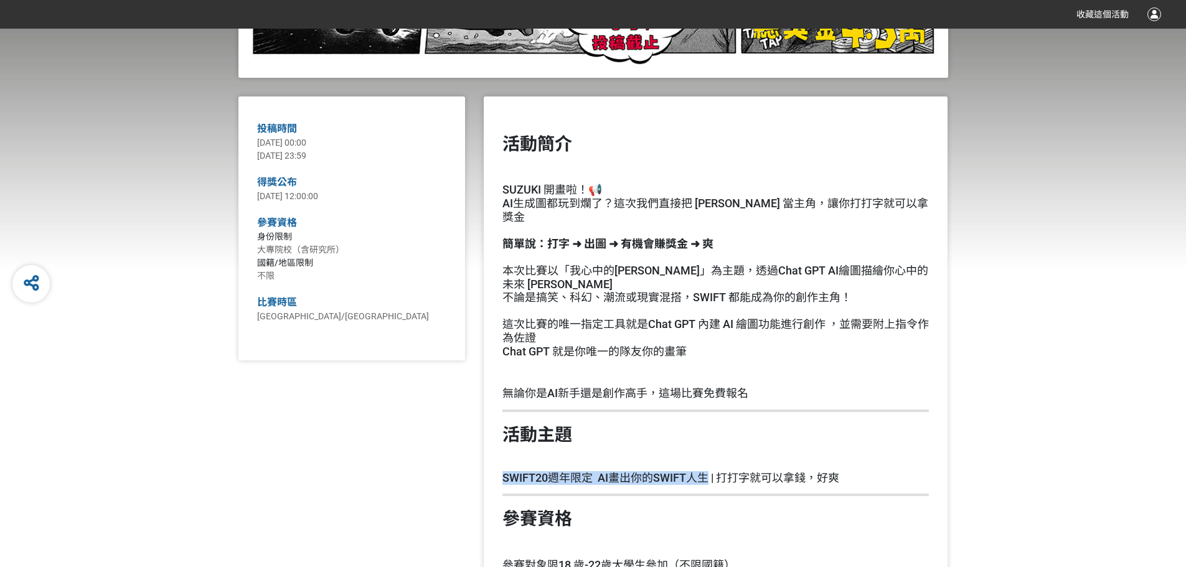
drag, startPoint x: 501, startPoint y: 461, endPoint x: 706, endPoint y: 460, distance: 204.8
copy h2 "SWIFT20週年限定 AI畫出你的SWIFT人生"
